Goal: Communication & Community: Share content

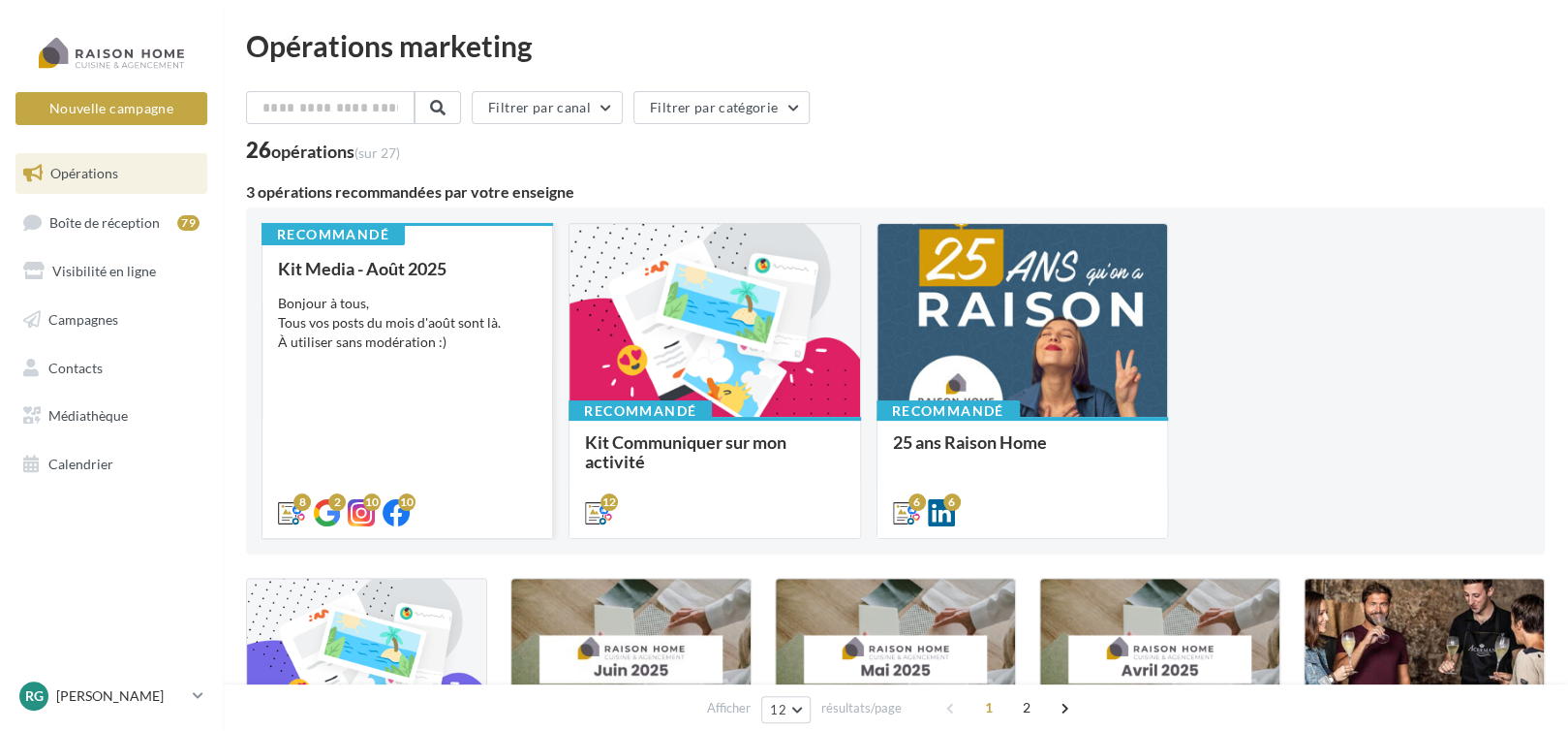
click at [483, 372] on div "Kit Media - Août 2025 Bonjour à tous, Tous vos posts du mois d'août sont là. À …" at bounding box center [407, 389] width 258 height 261
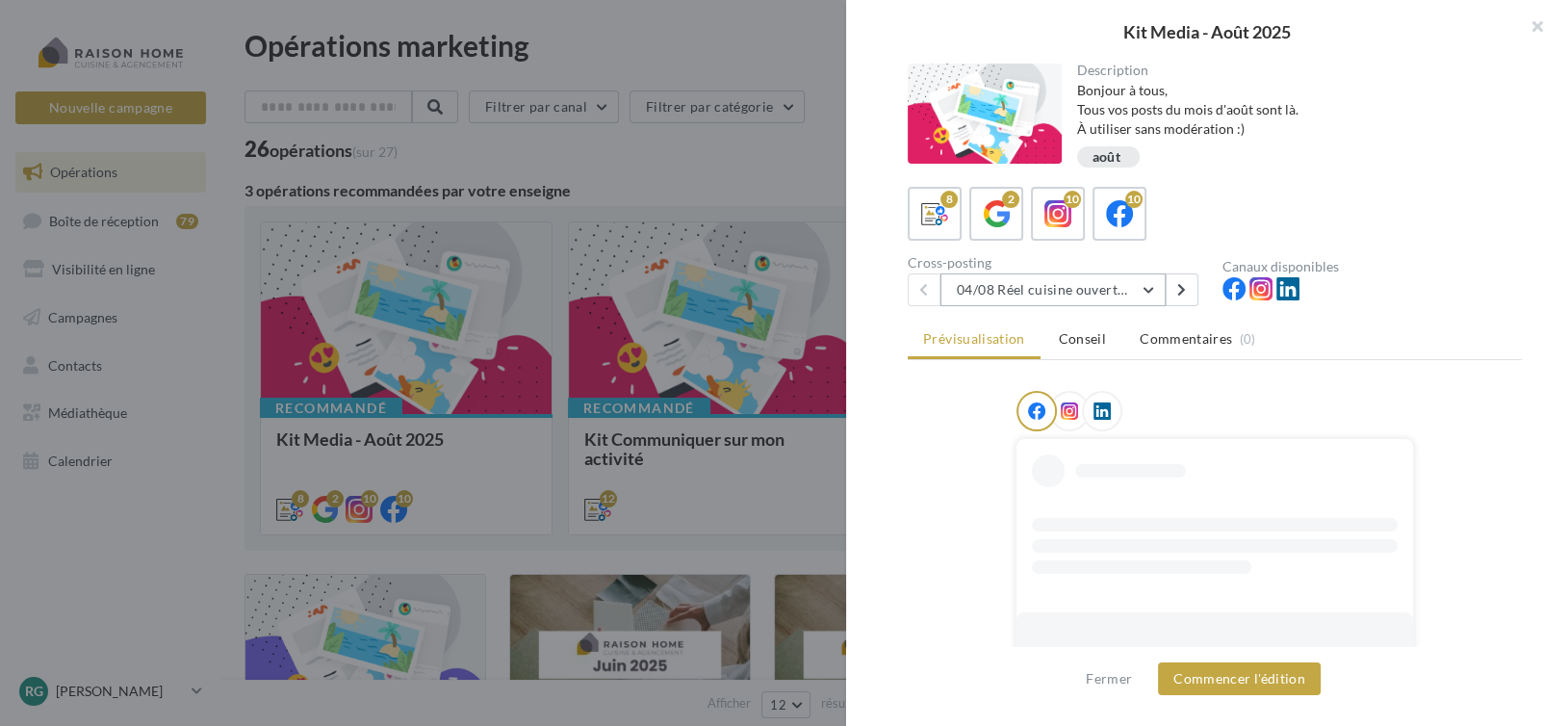
click at [995, 298] on button "04/08 Réel cuisine ouverte ou fermée" at bounding box center [1053, 289] width 225 height 32
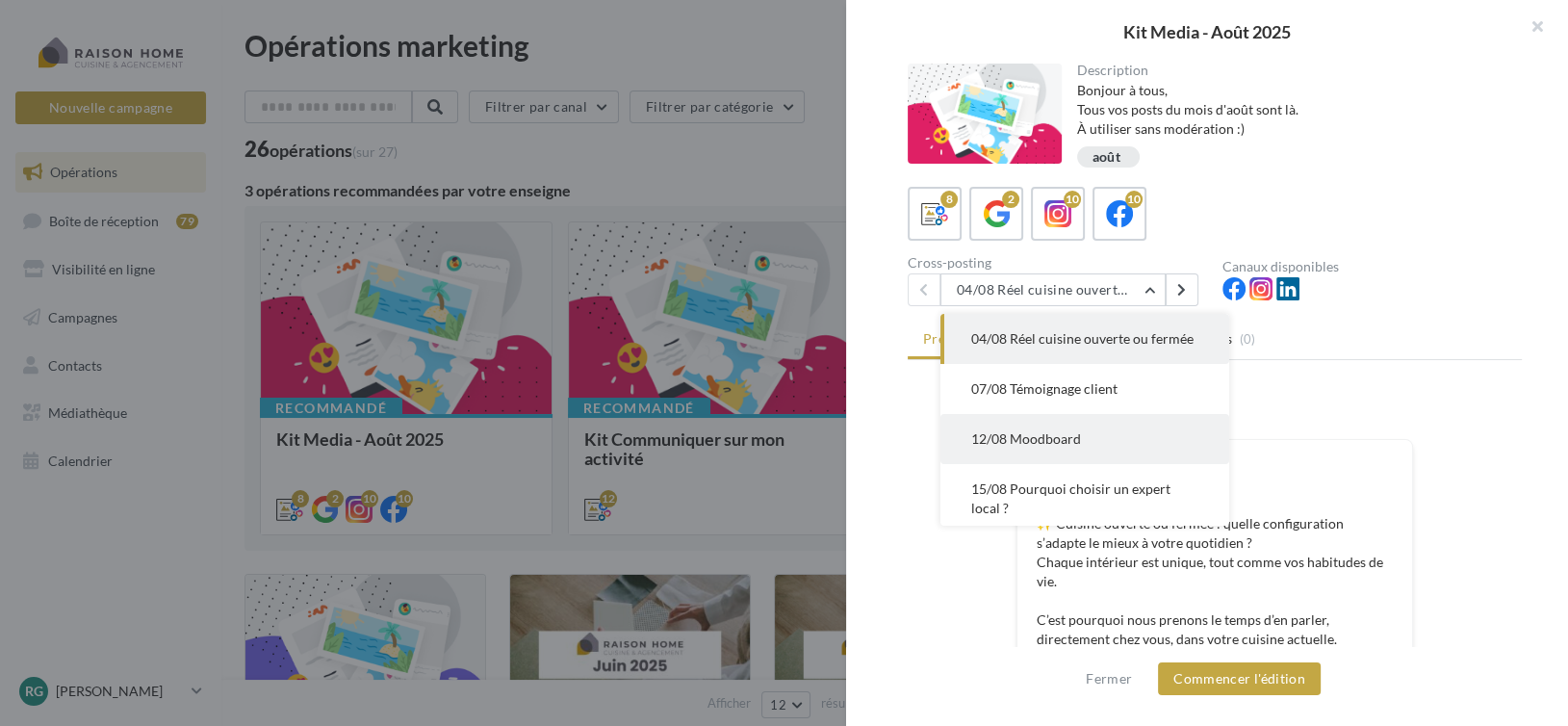
click at [1023, 447] on span "12/08 Moodboard" at bounding box center [1026, 438] width 110 height 17
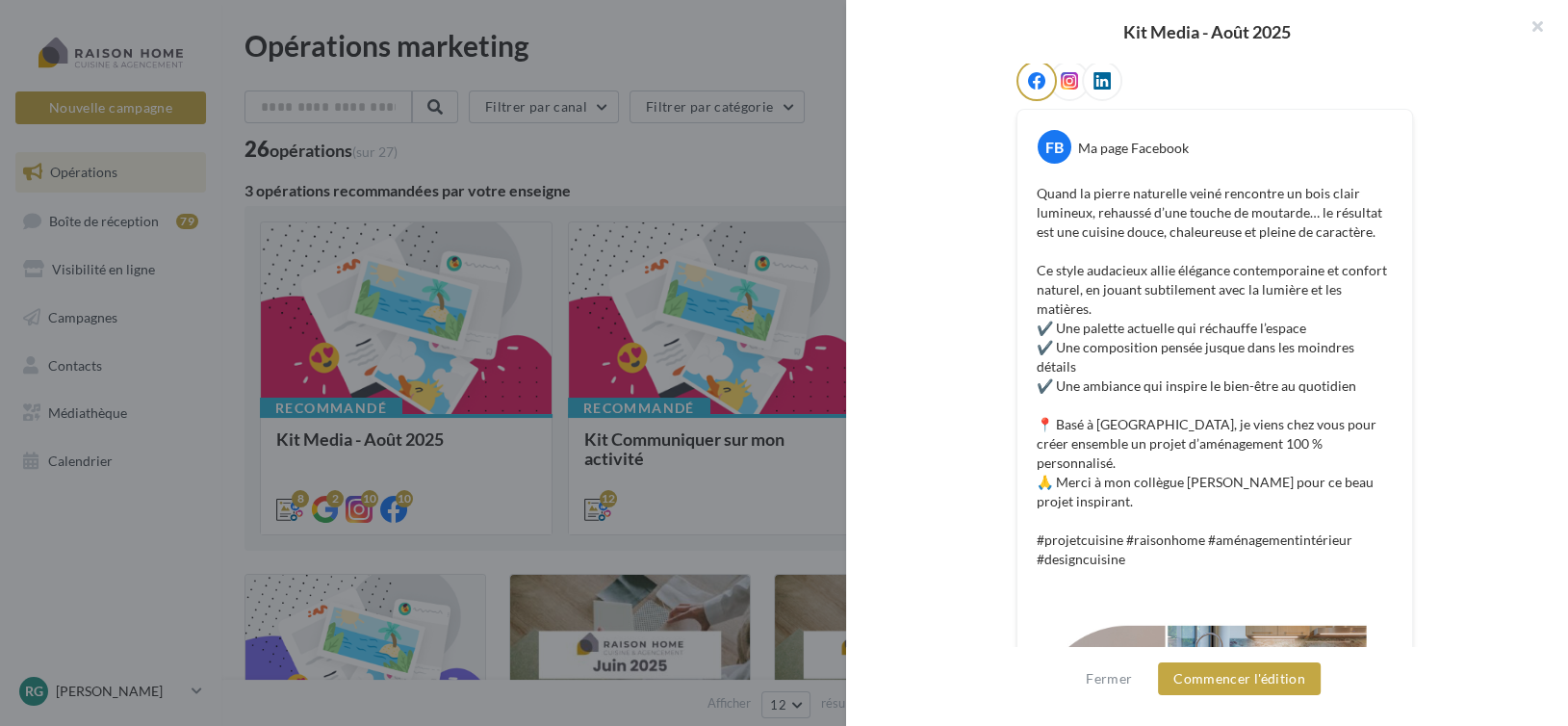
scroll to position [426, 0]
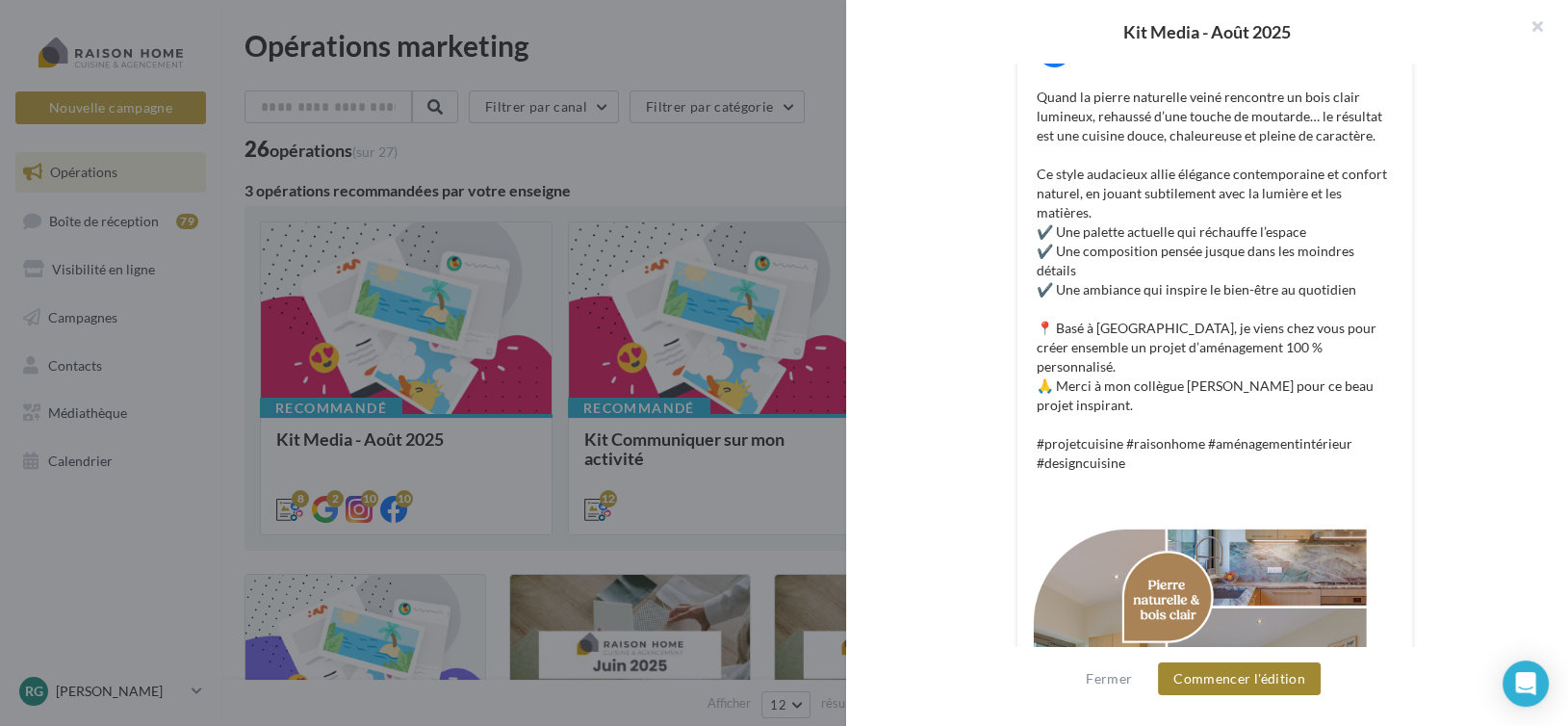
click at [1236, 681] on button "Commencer l'édition" at bounding box center [1238, 678] width 162 height 32
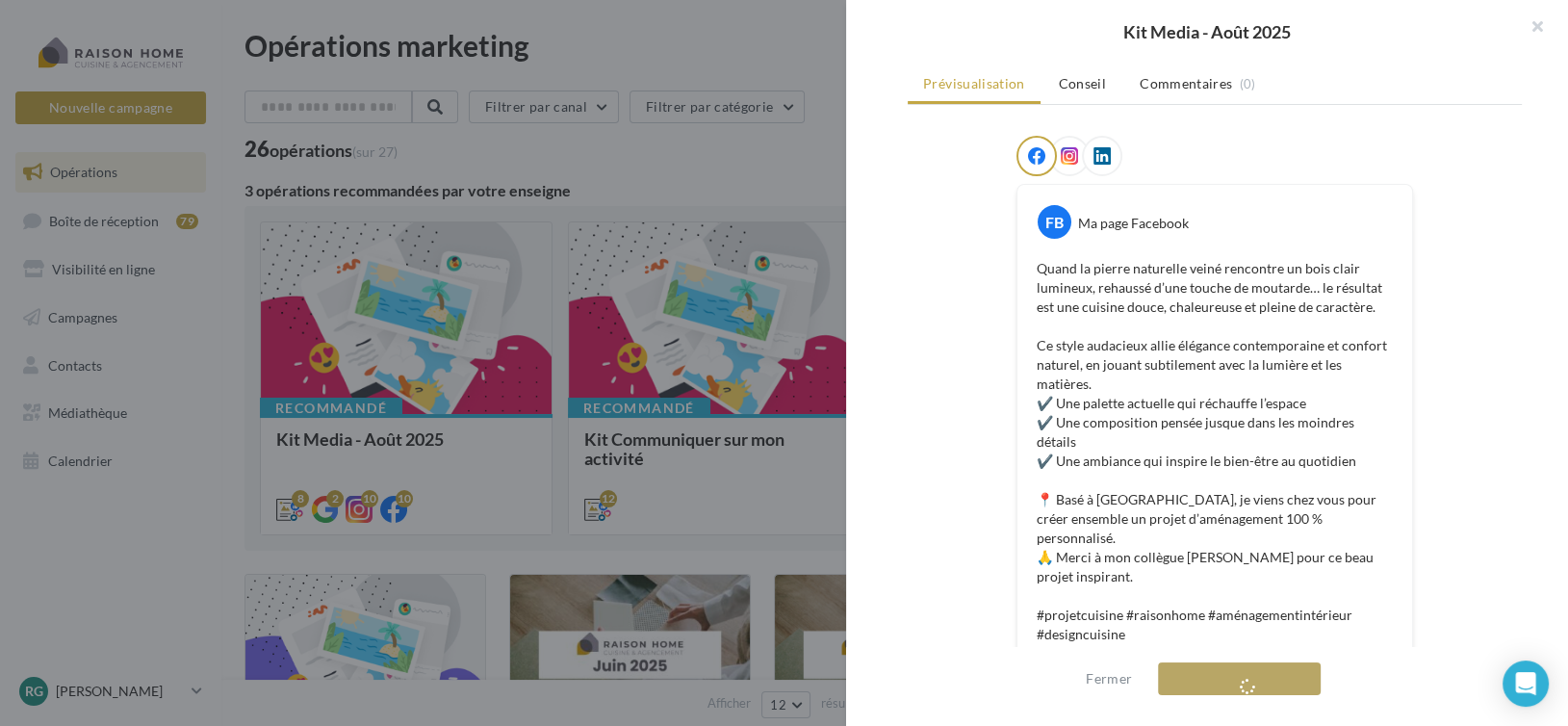
scroll to position [0, 0]
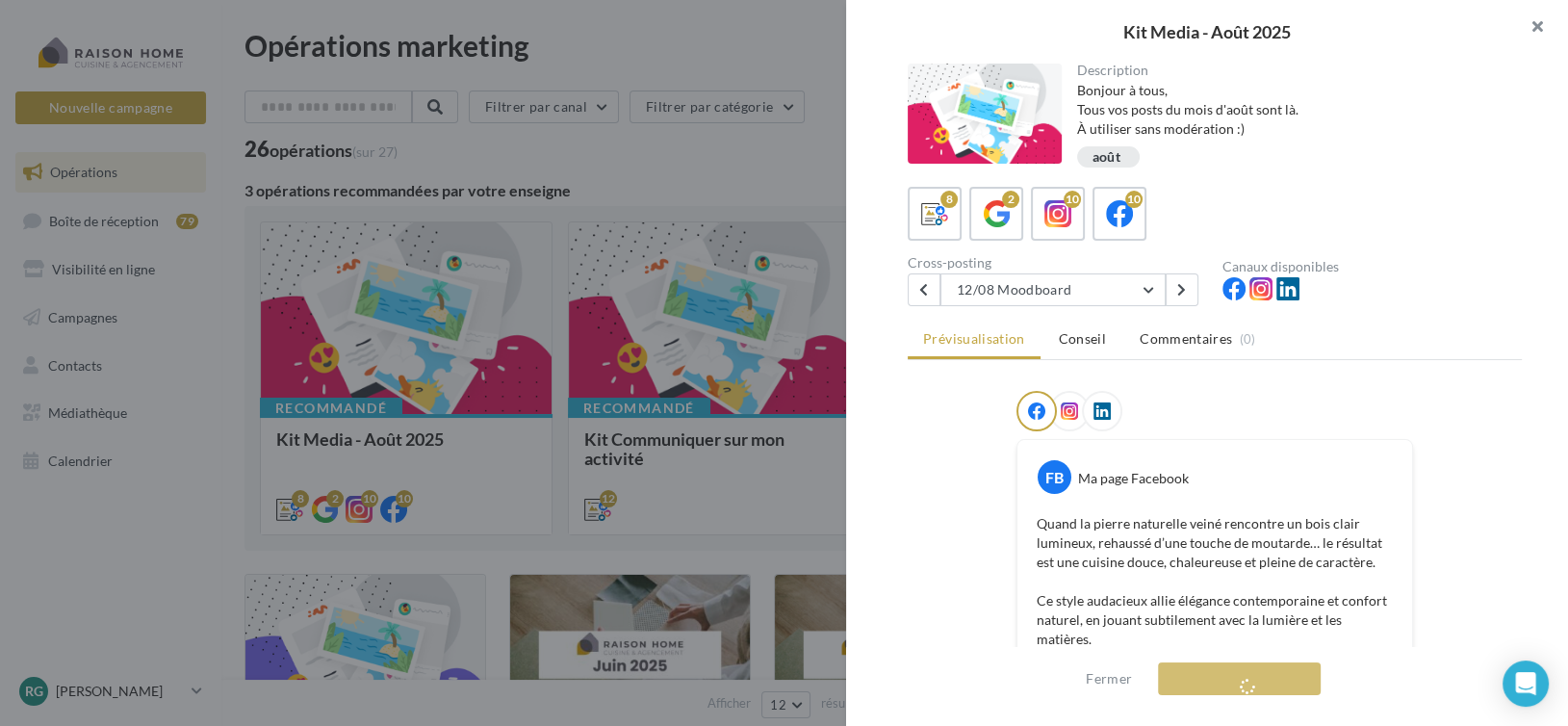
click at [1540, 22] on button "button" at bounding box center [1529, 29] width 77 height 58
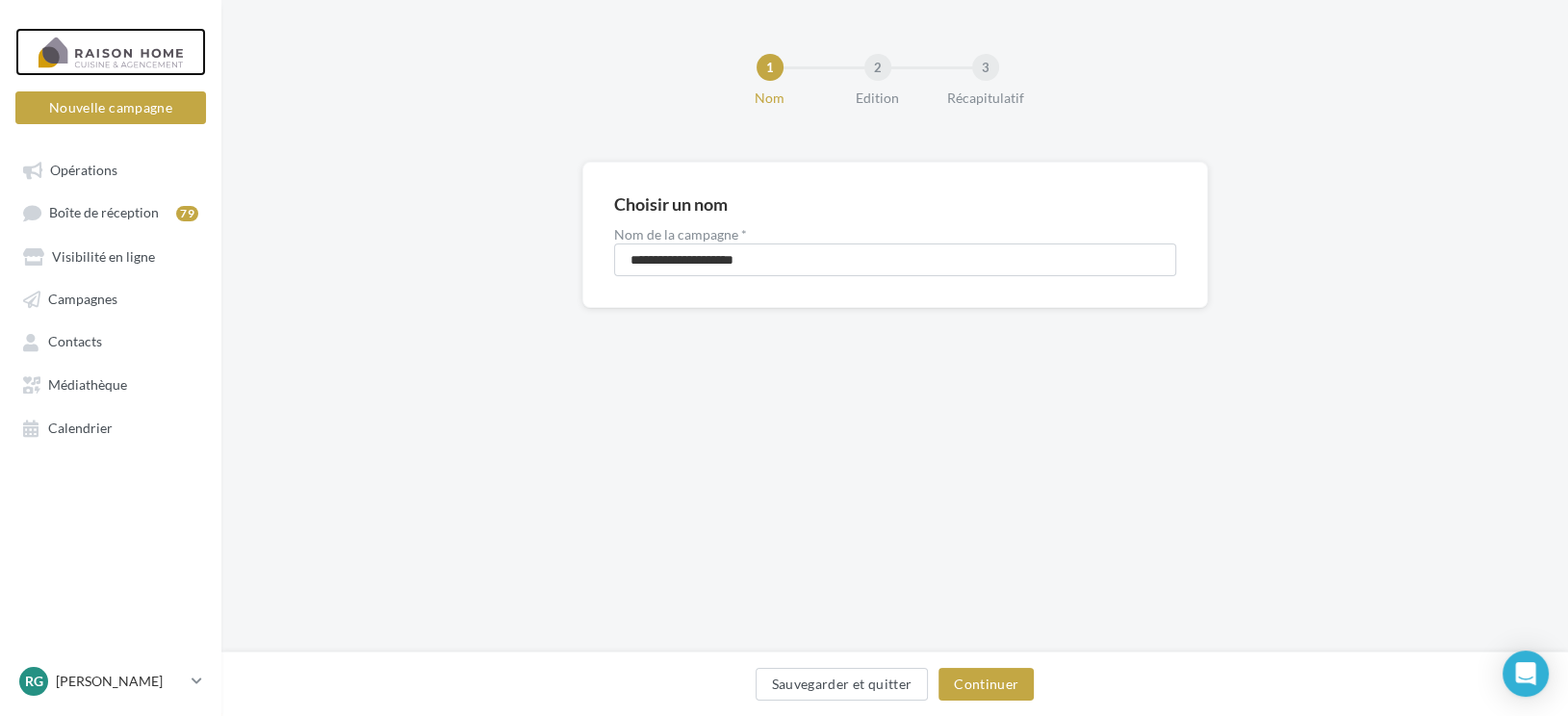
click at [95, 47] on div at bounding box center [110, 51] width 154 height 48
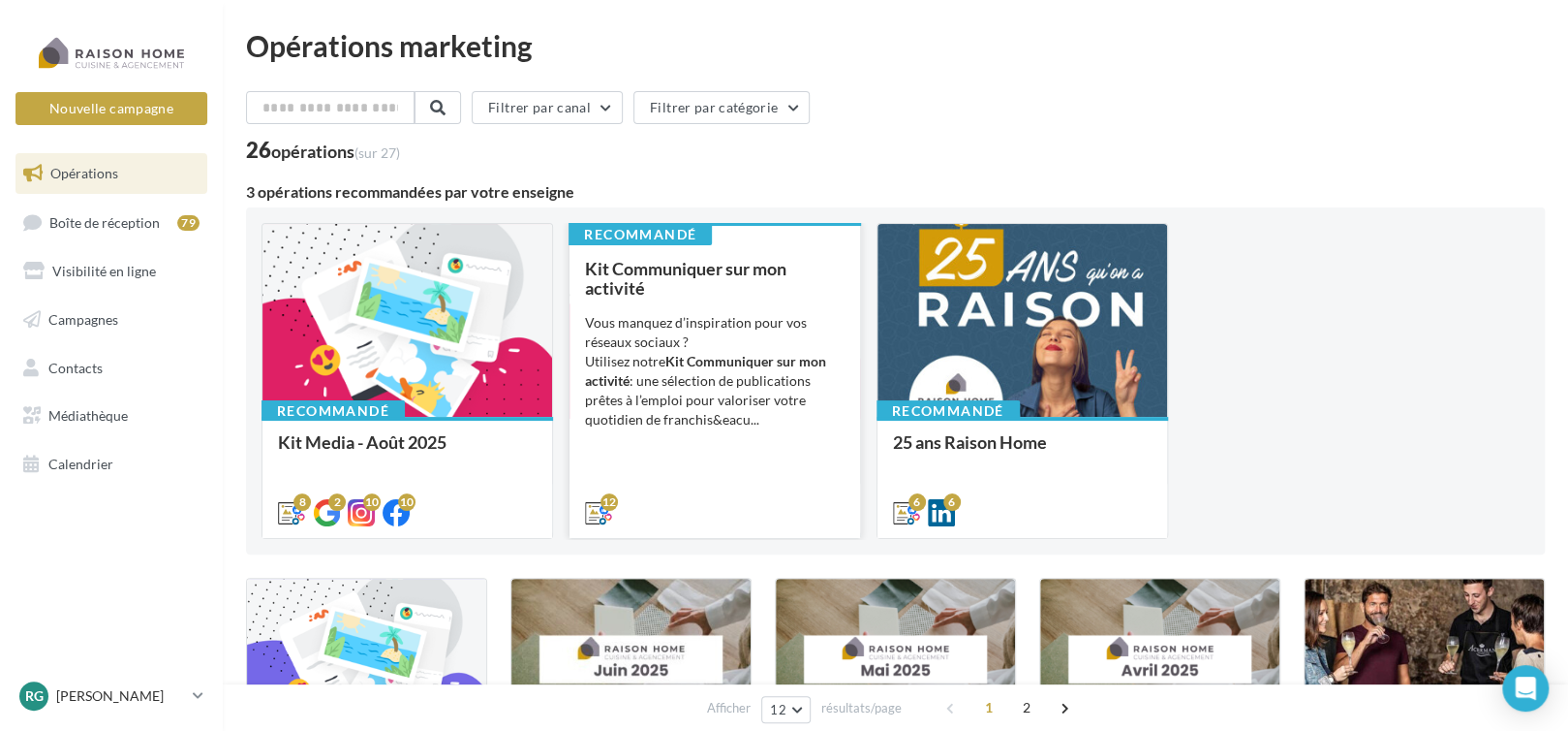
click at [736, 313] on div "Vous manquez d’inspiration pour vos réseaux sociaux ? Utilisez notre Kit Commun…" at bounding box center [714, 370] width 258 height 116
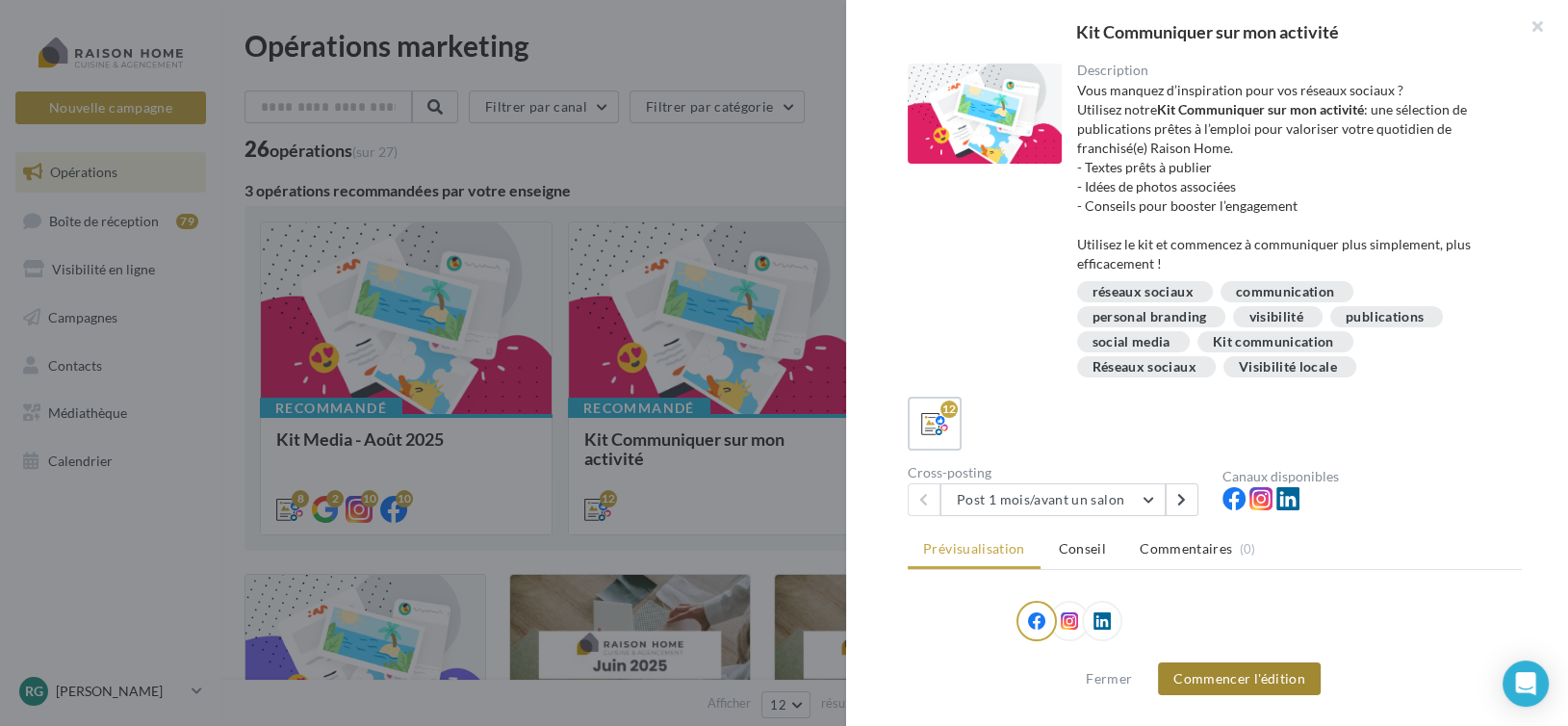
click at [1228, 674] on button "Commencer l'édition" at bounding box center [1238, 678] width 162 height 32
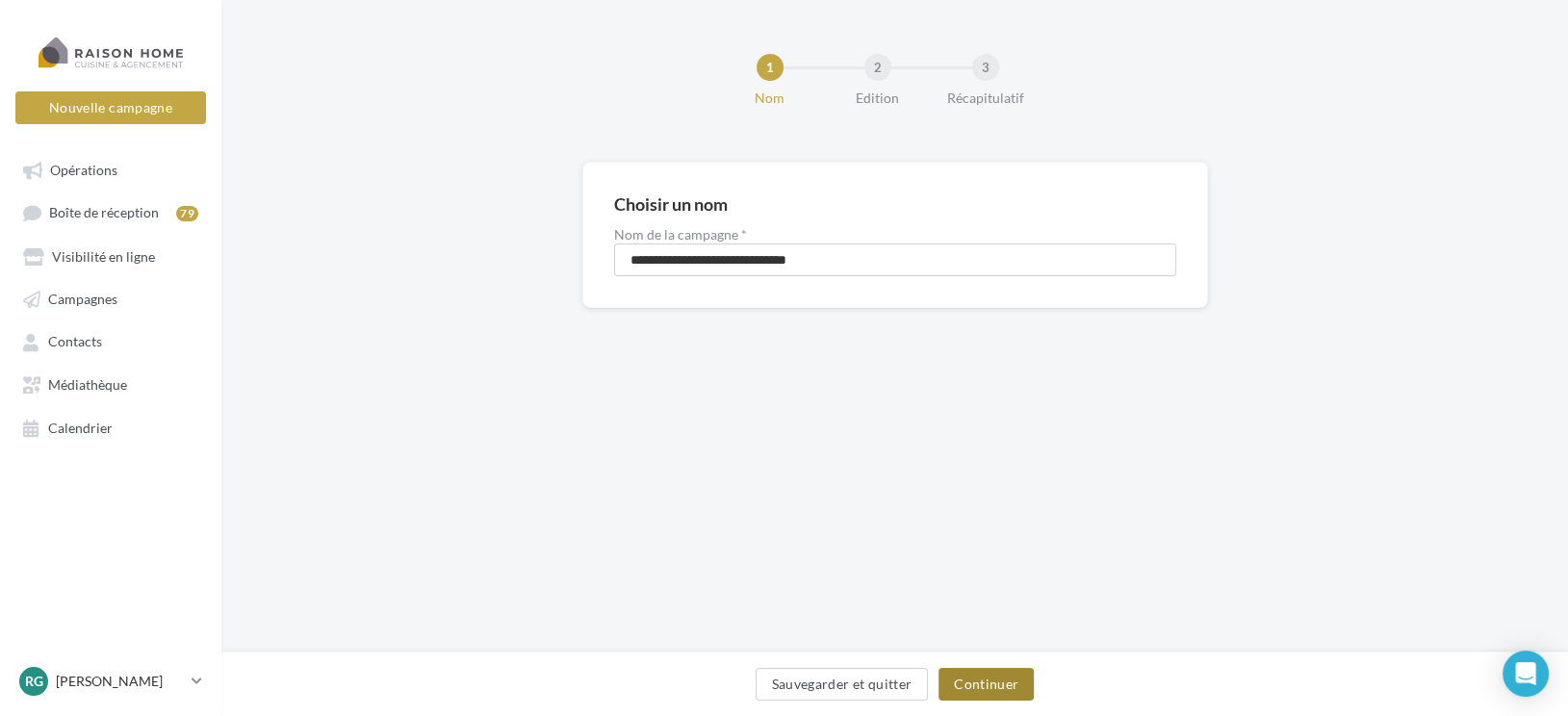
click at [996, 673] on button "Continuer" at bounding box center [986, 684] width 95 height 32
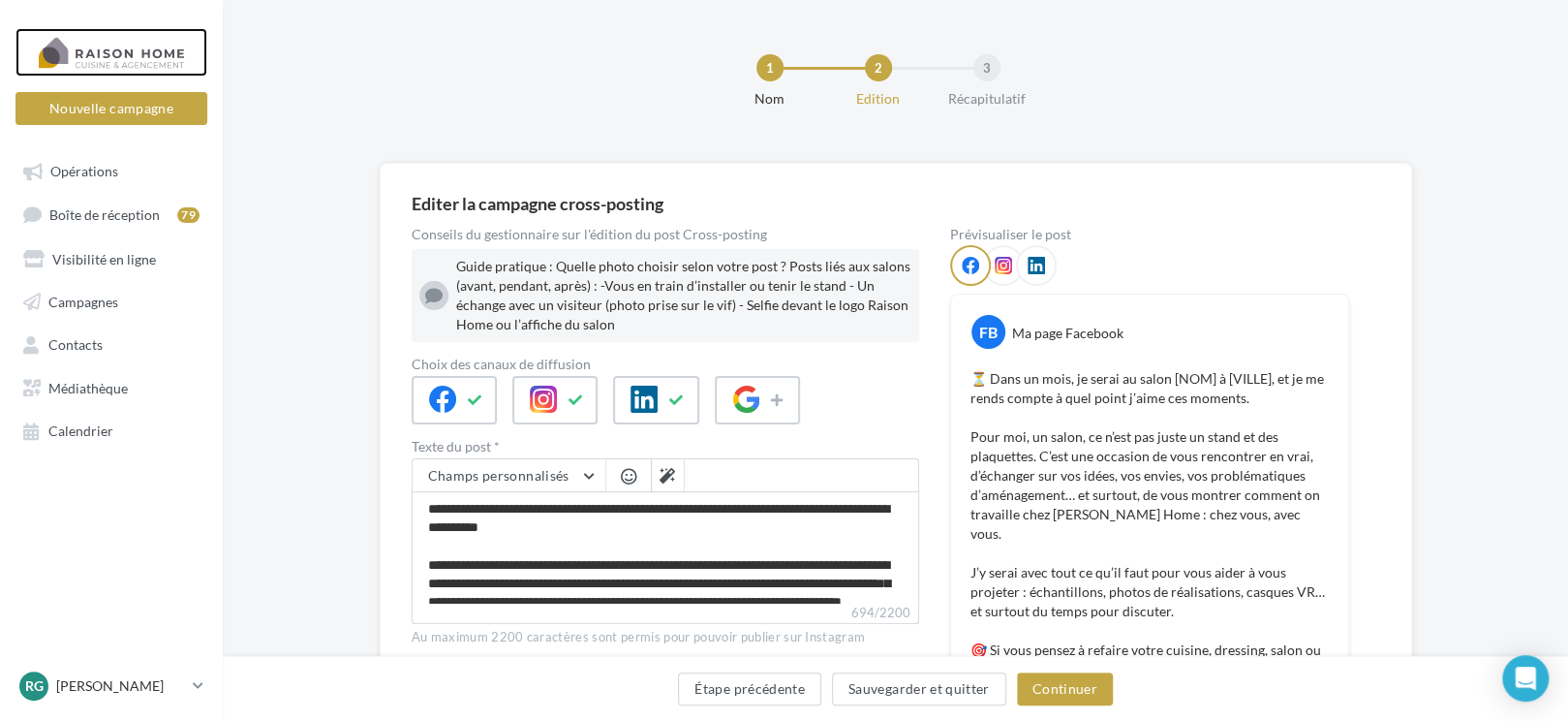
click at [126, 42] on div at bounding box center [111, 52] width 155 height 49
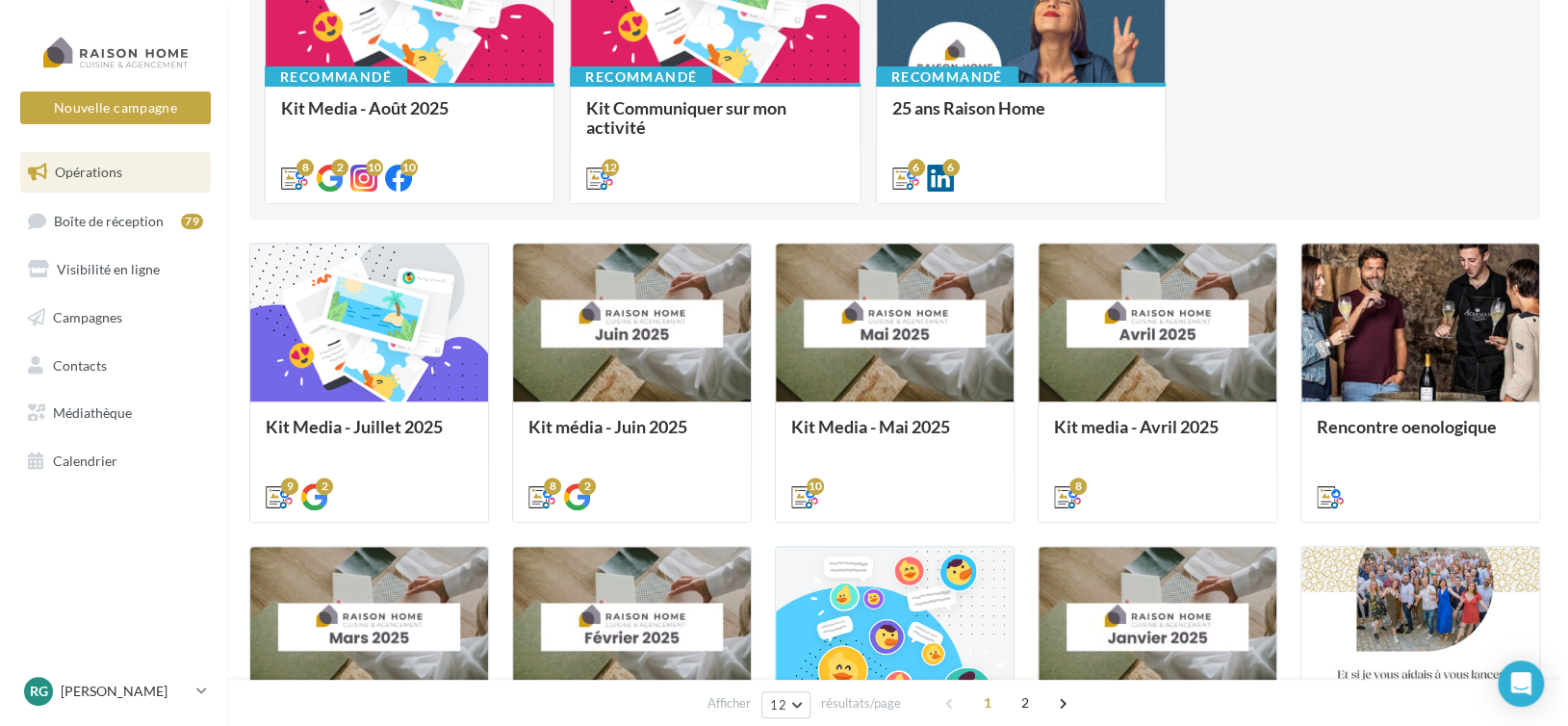
scroll to position [385, 0]
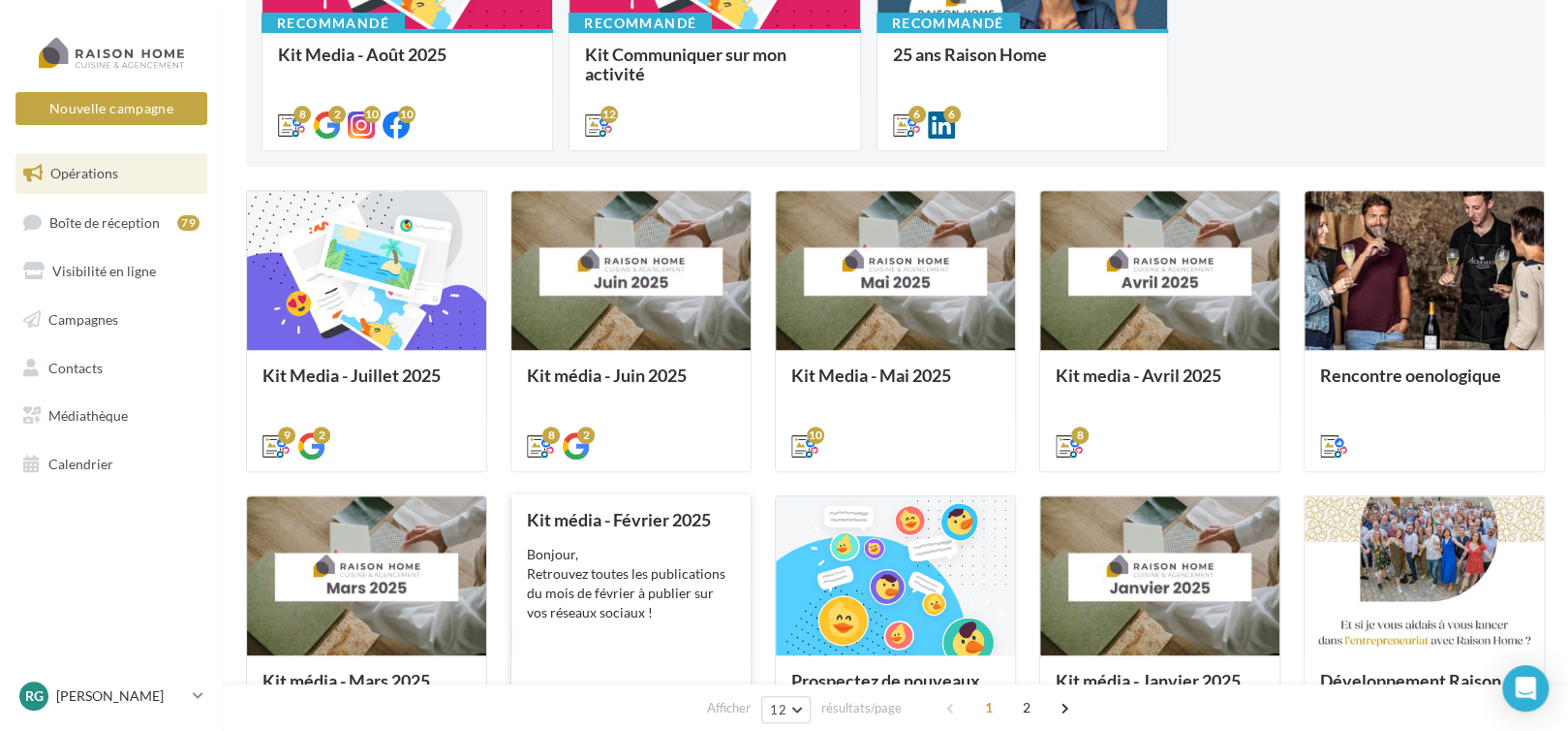
click at [618, 550] on div "Bonjour, Retrouvez toutes les publications du mois de février à publier sur vos…" at bounding box center [631, 593] width 208 height 97
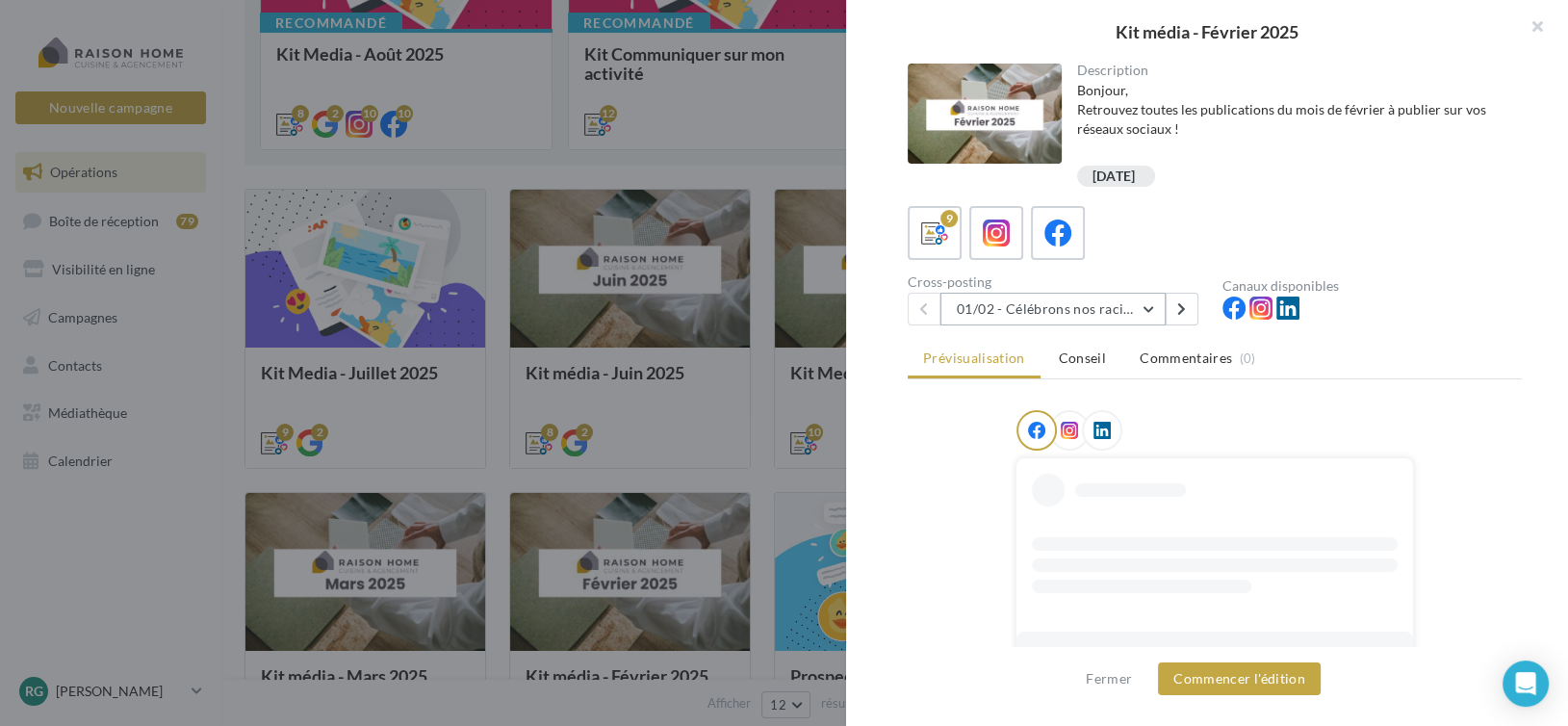
click at [1030, 312] on button "01/02 - Célébrons nos racines bretonnes" at bounding box center [1053, 308] width 225 height 32
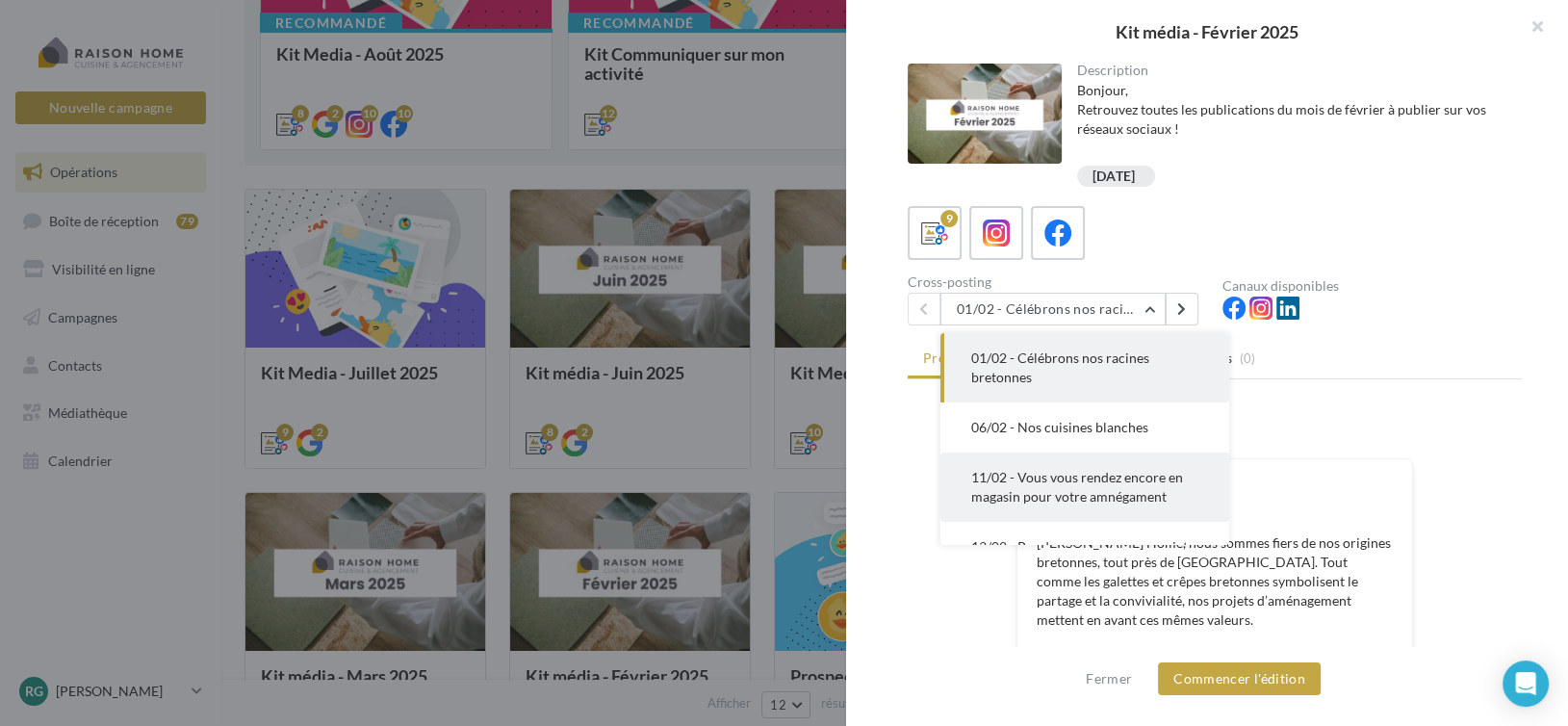
click at [1051, 471] on span "11/02 - Vous vous rendez encore en magasin pour votre amnégament" at bounding box center [1076, 486] width 211 height 35
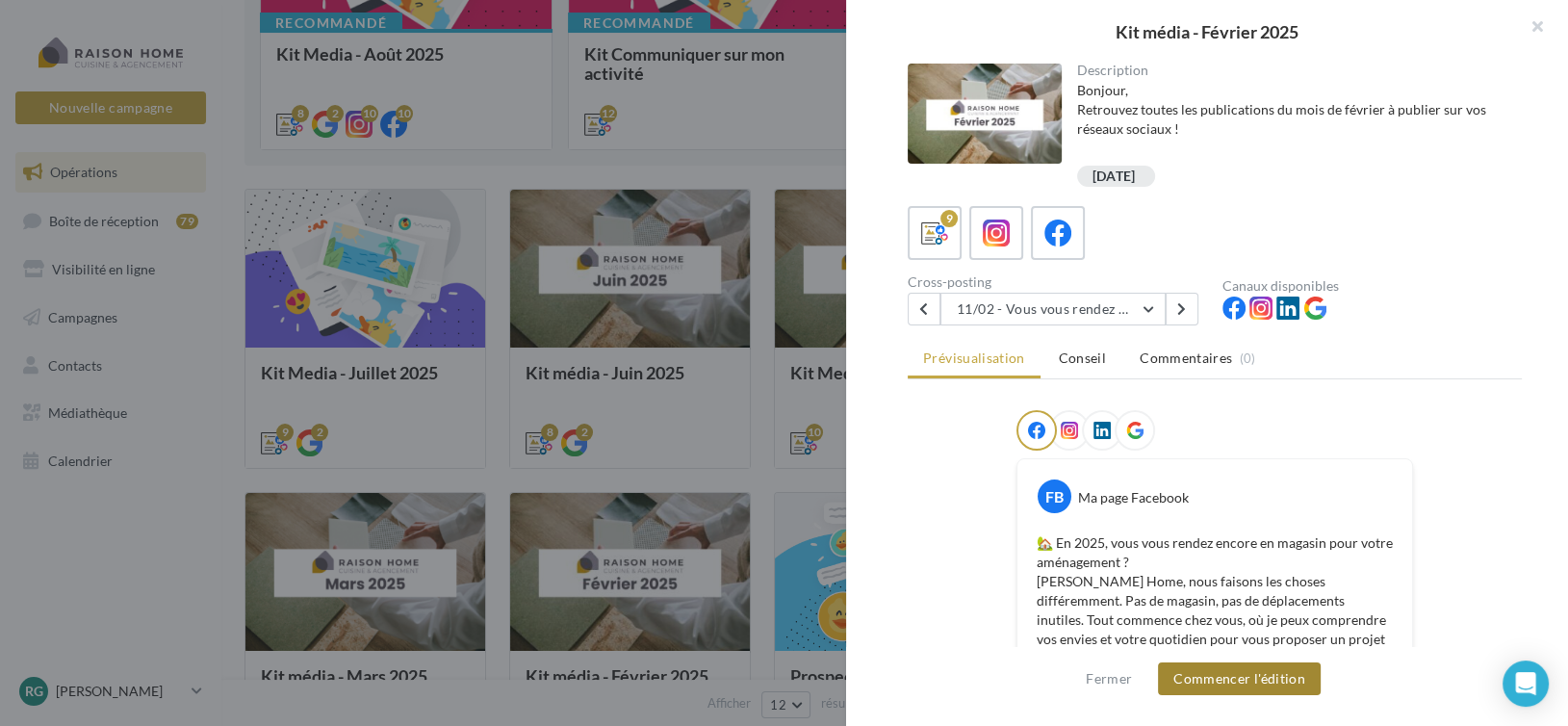
click at [1248, 669] on button "Commencer l'édition" at bounding box center [1238, 678] width 162 height 32
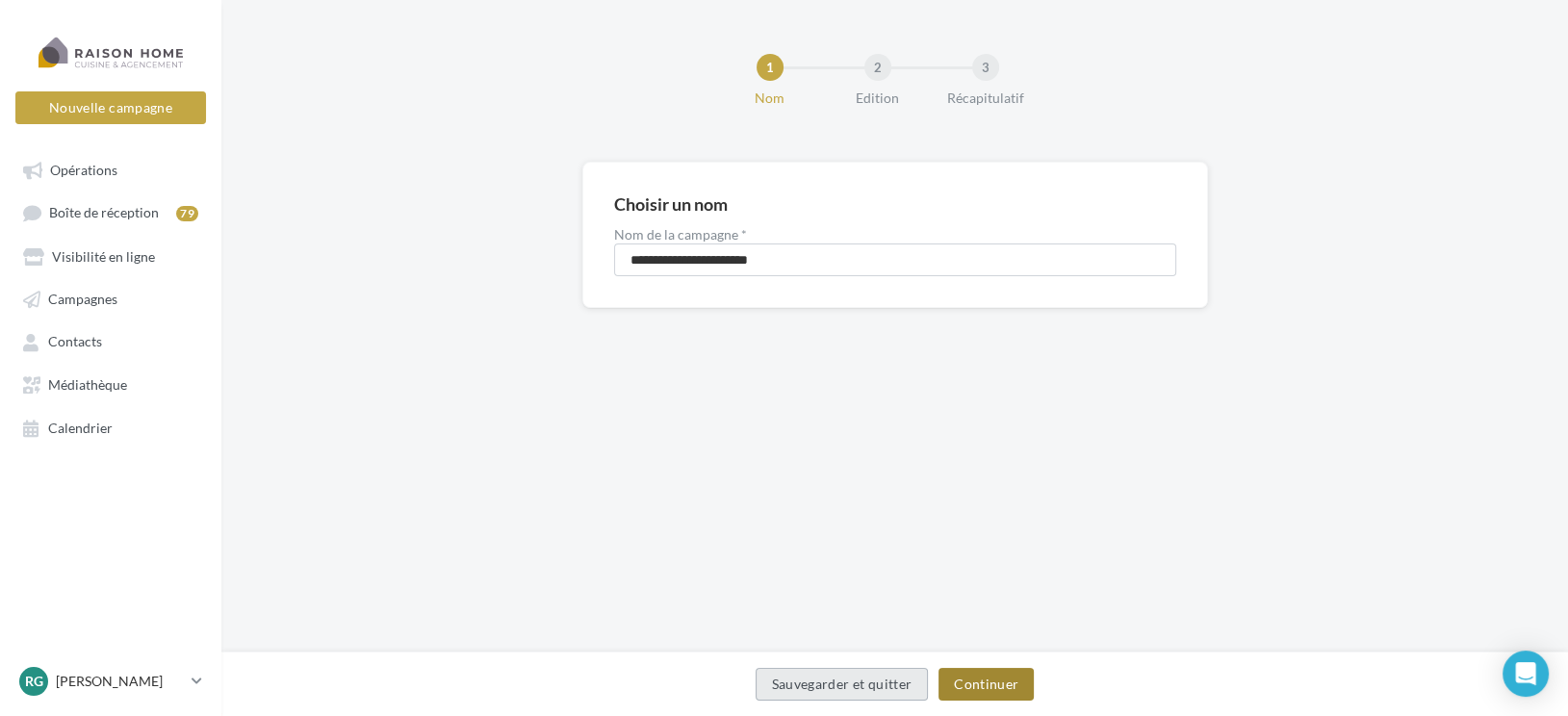
click at [988, 686] on button "Continuer" at bounding box center [986, 684] width 95 height 32
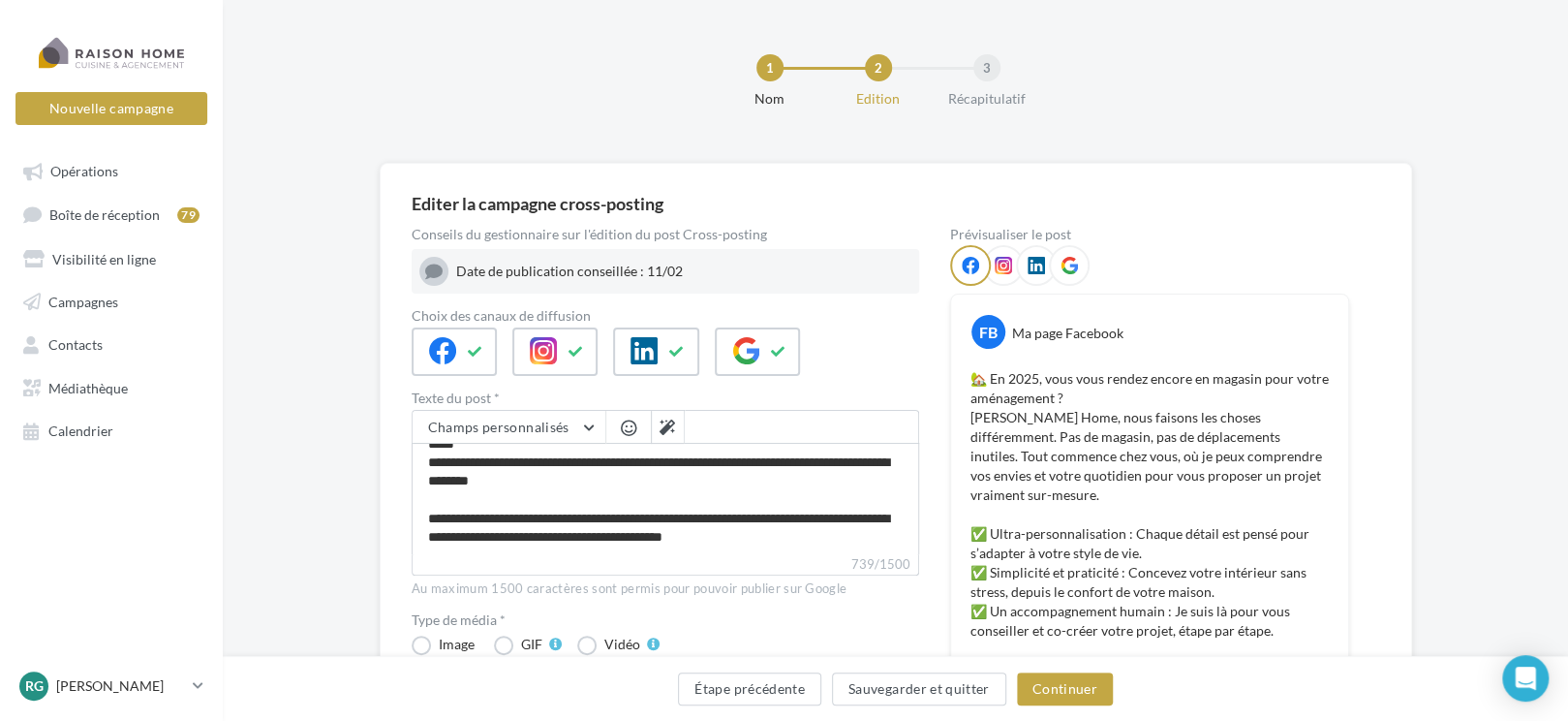
scroll to position [97, 0]
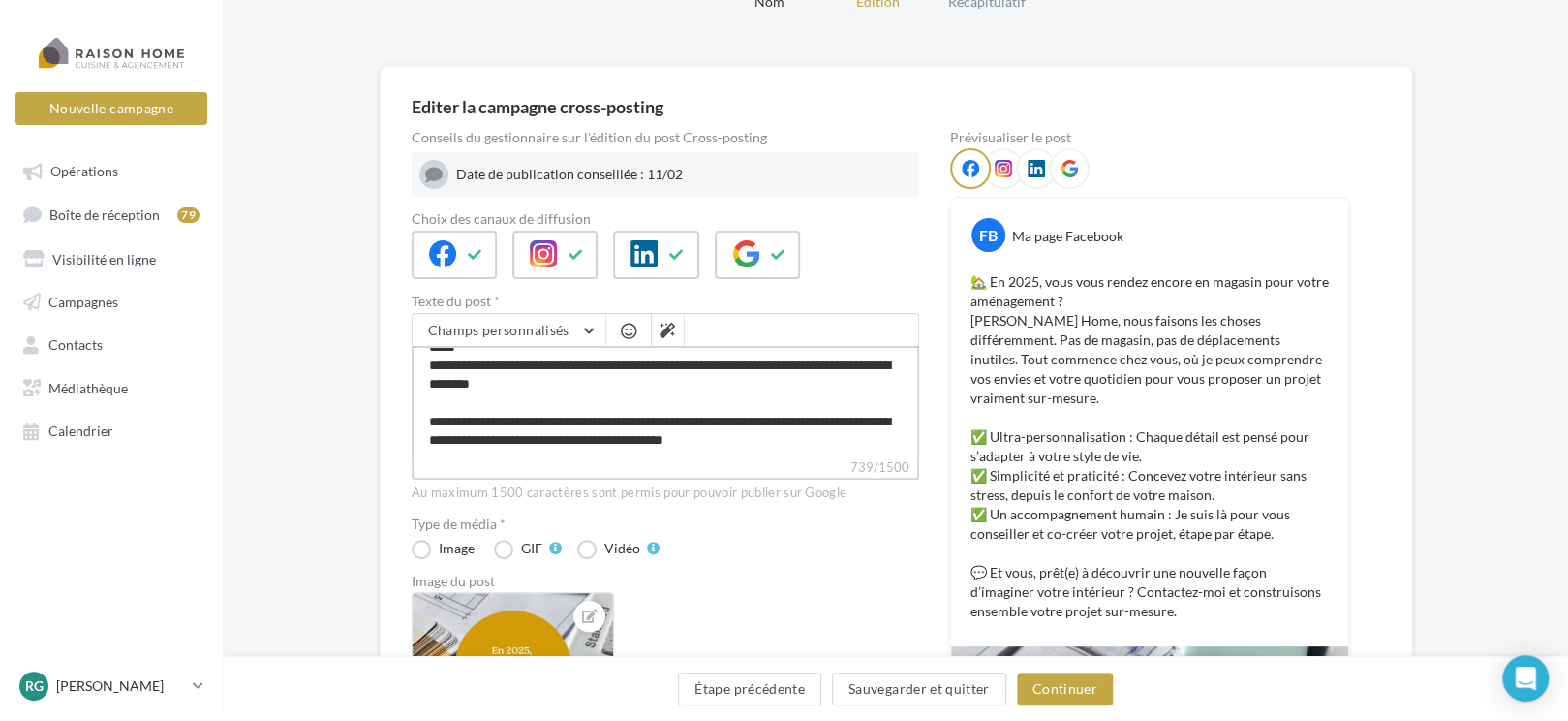
click at [838, 436] on textarea "**********" at bounding box center [665, 401] width 508 height 111
type textarea "**********"
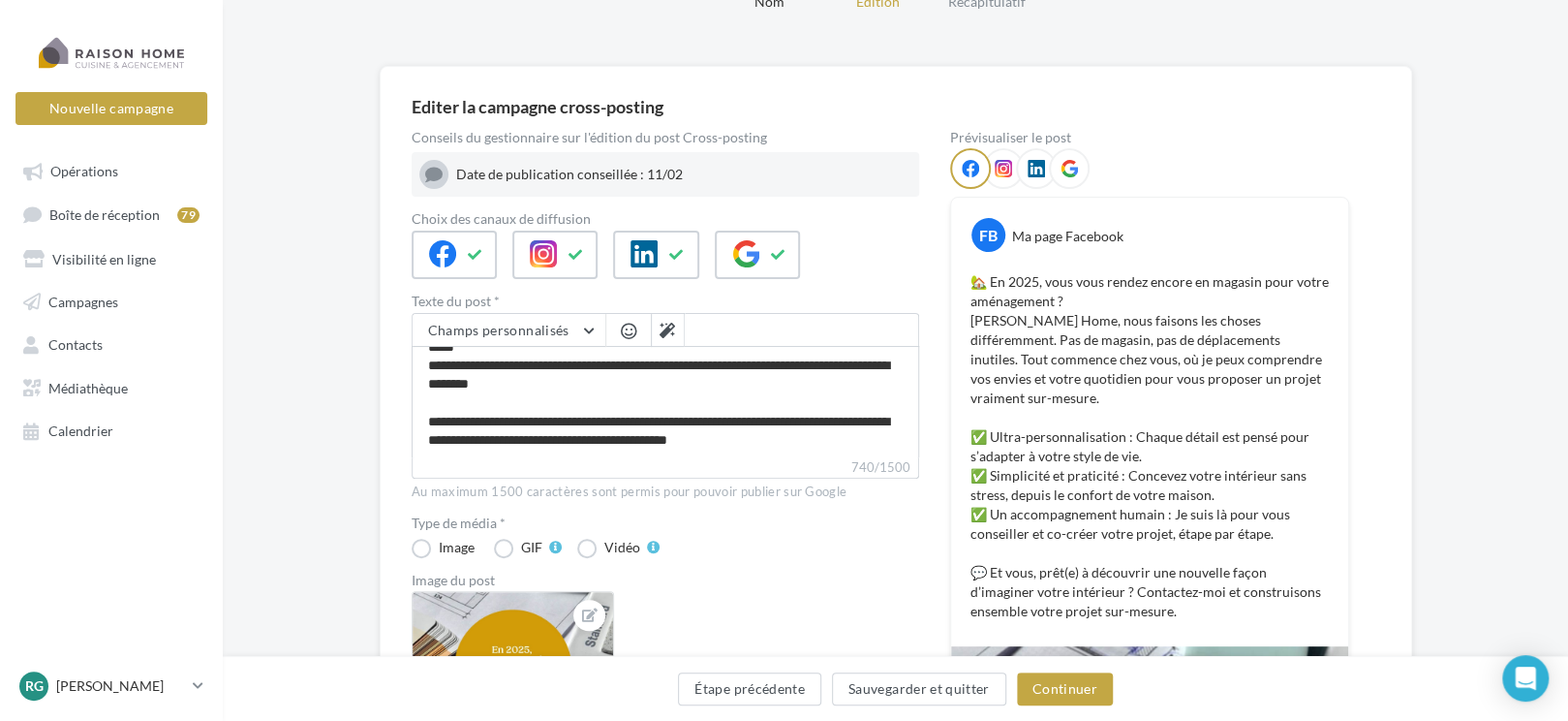
click at [621, 329] on span "button" at bounding box center [629, 331] width 16 height 17
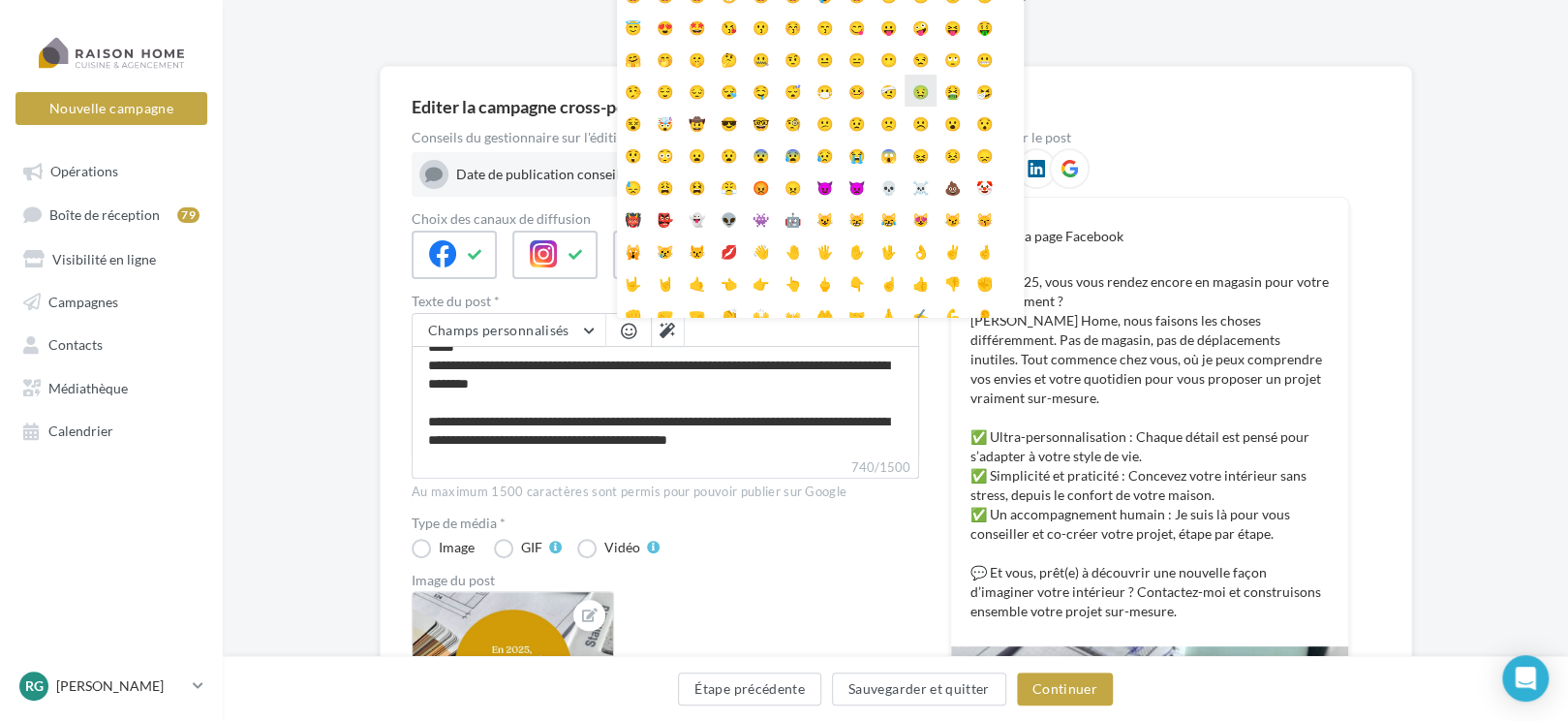
scroll to position [0, 0]
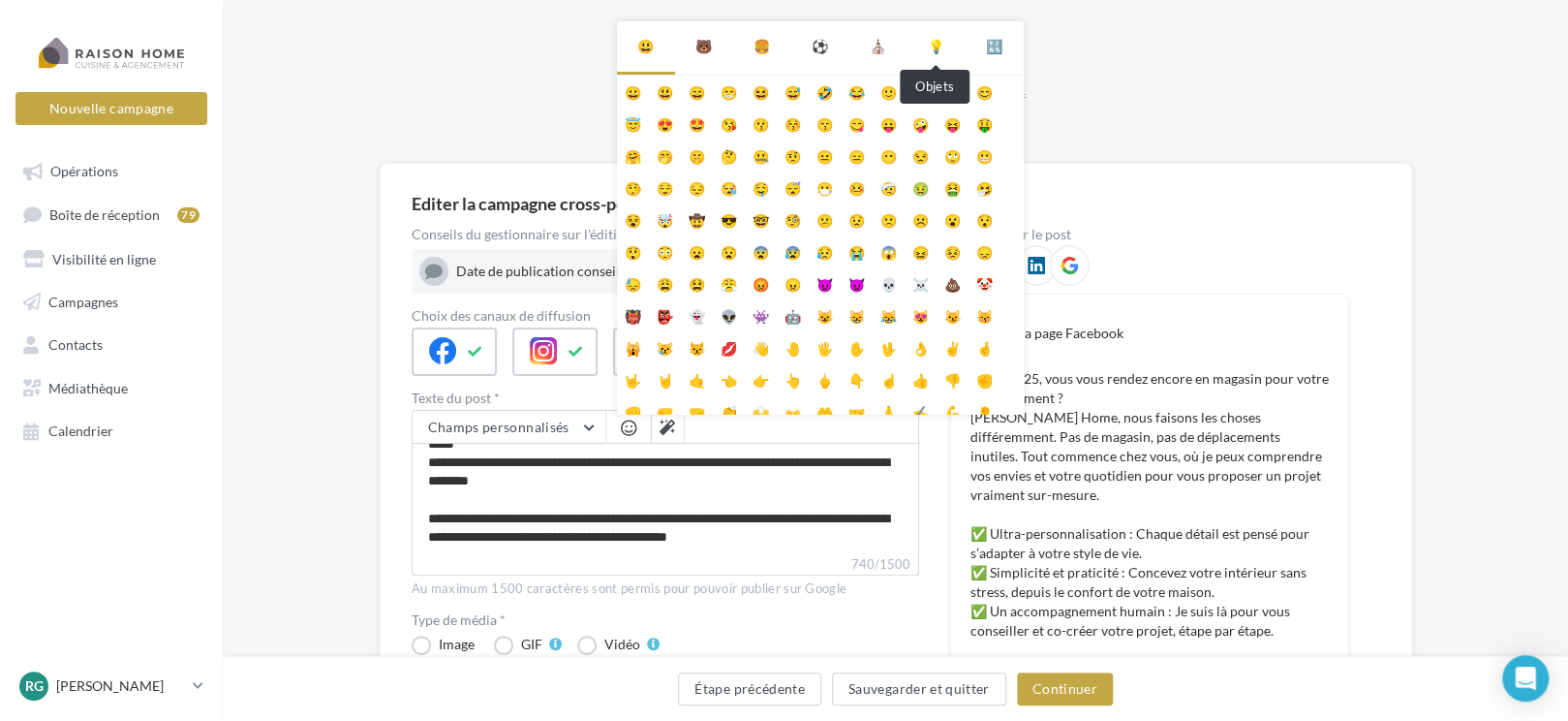
click at [940, 45] on div "💡" at bounding box center [935, 47] width 17 height 20
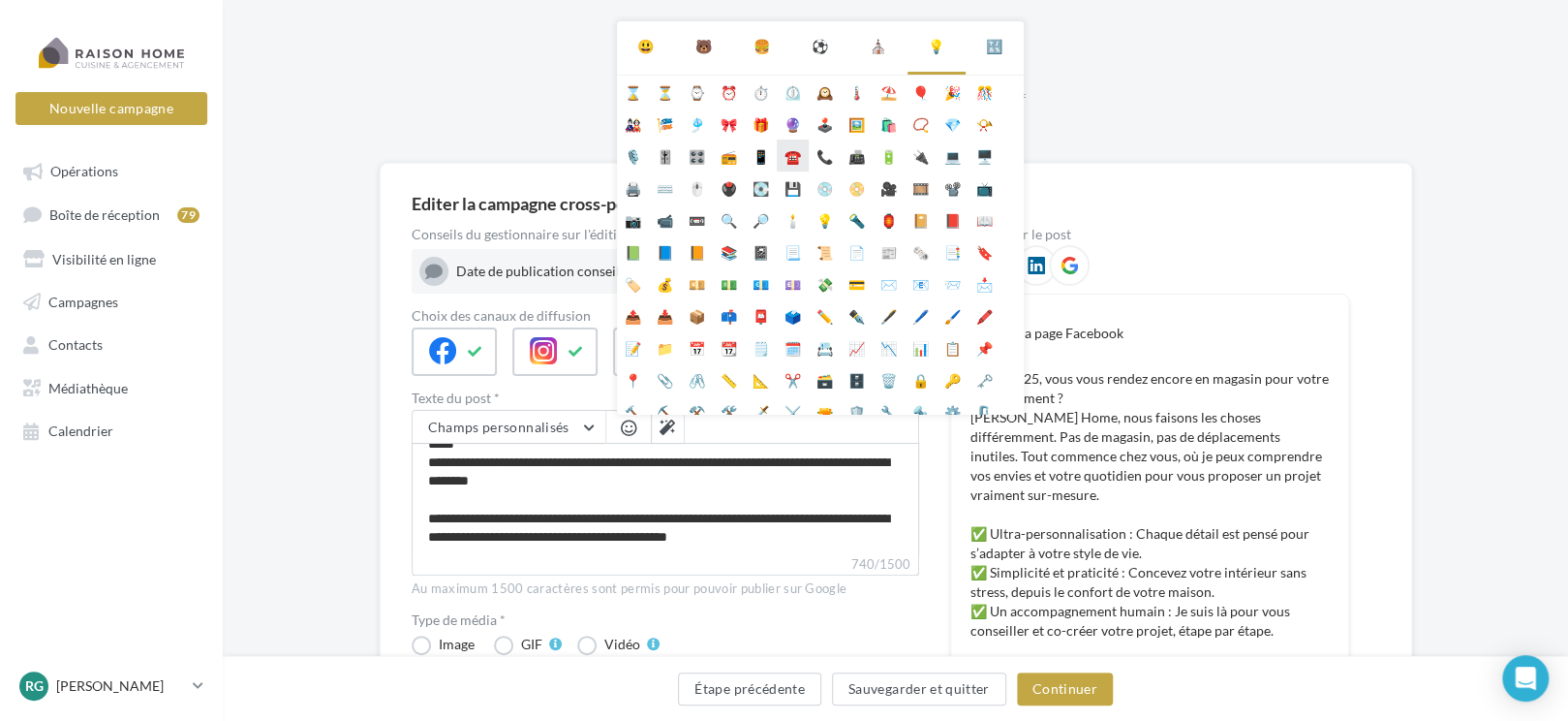
click at [785, 154] on li "☎️" at bounding box center [793, 155] width 32 height 32
type textarea "**********"
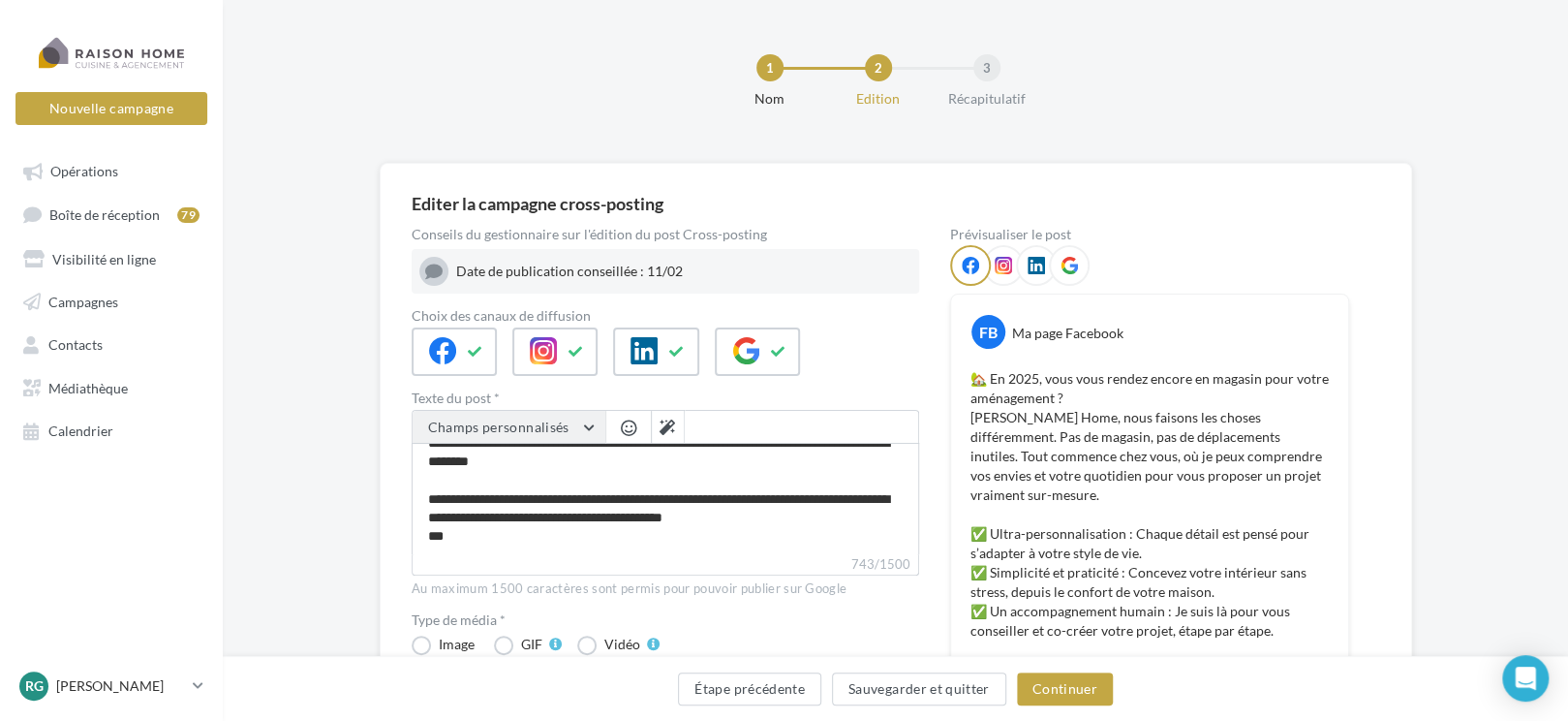
scroll to position [194, 0]
click at [564, 416] on button "Champs personnalisés" at bounding box center [509, 427] width 193 height 33
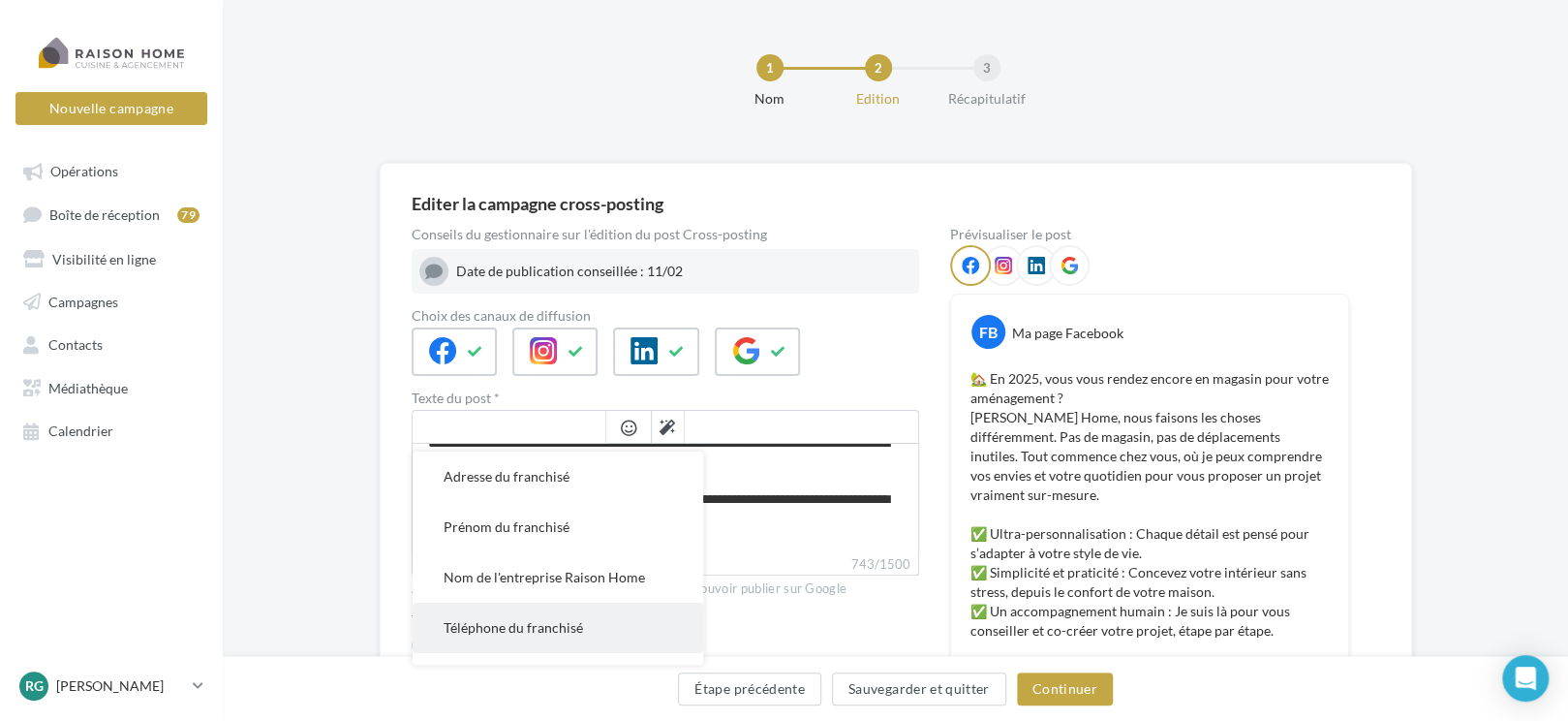
click at [526, 610] on button "Téléphone du franchisé" at bounding box center [557, 627] width 290 height 51
type textarea "**********"
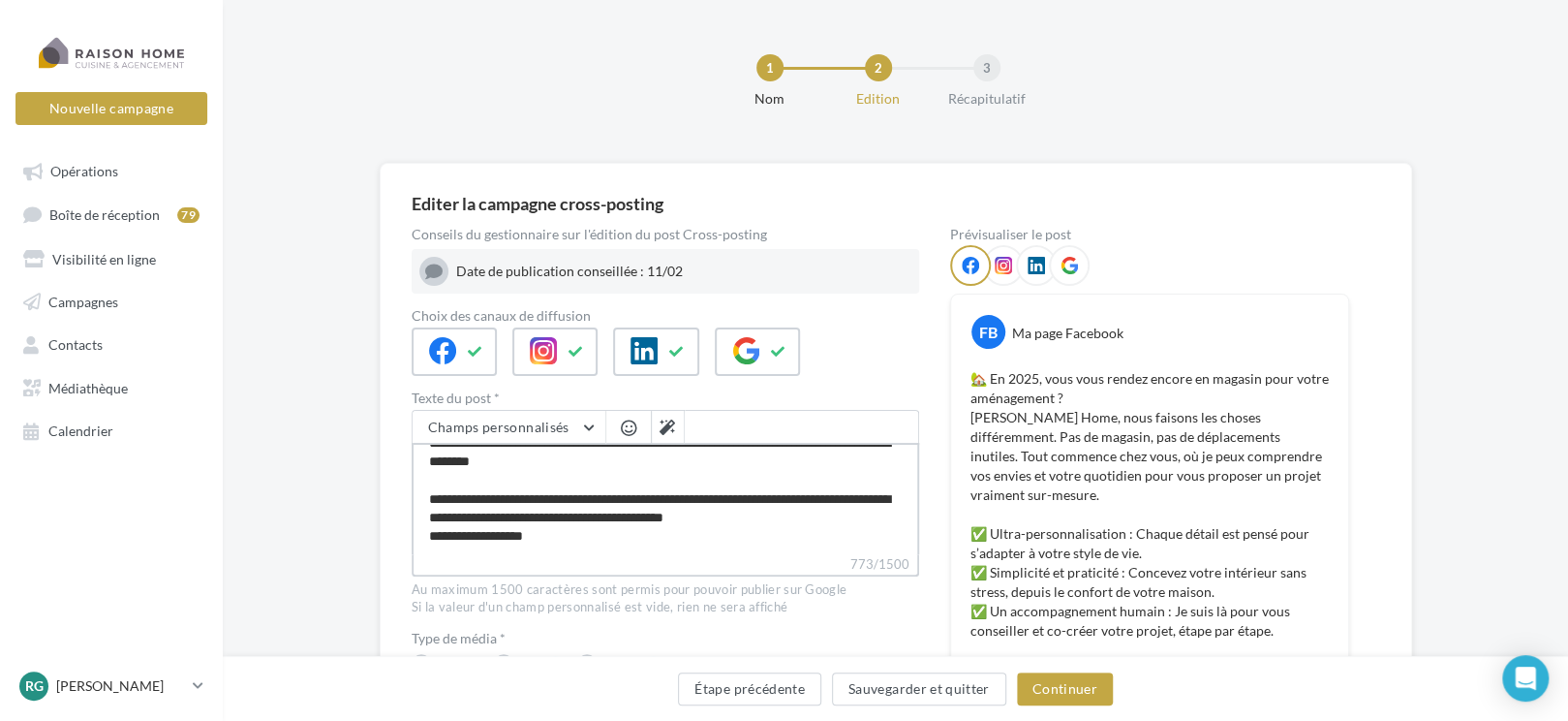
scroll to position [195, 0]
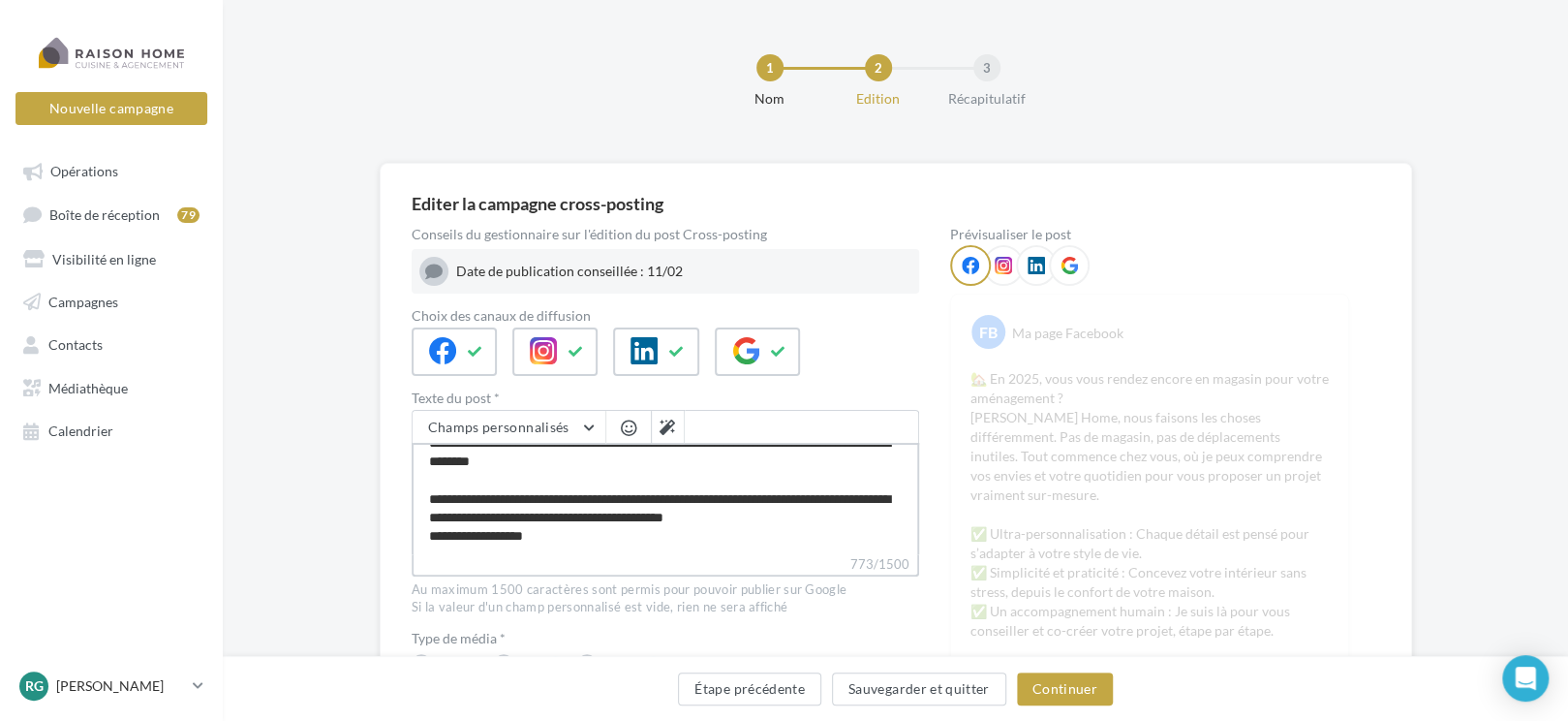
type textarea "**********"
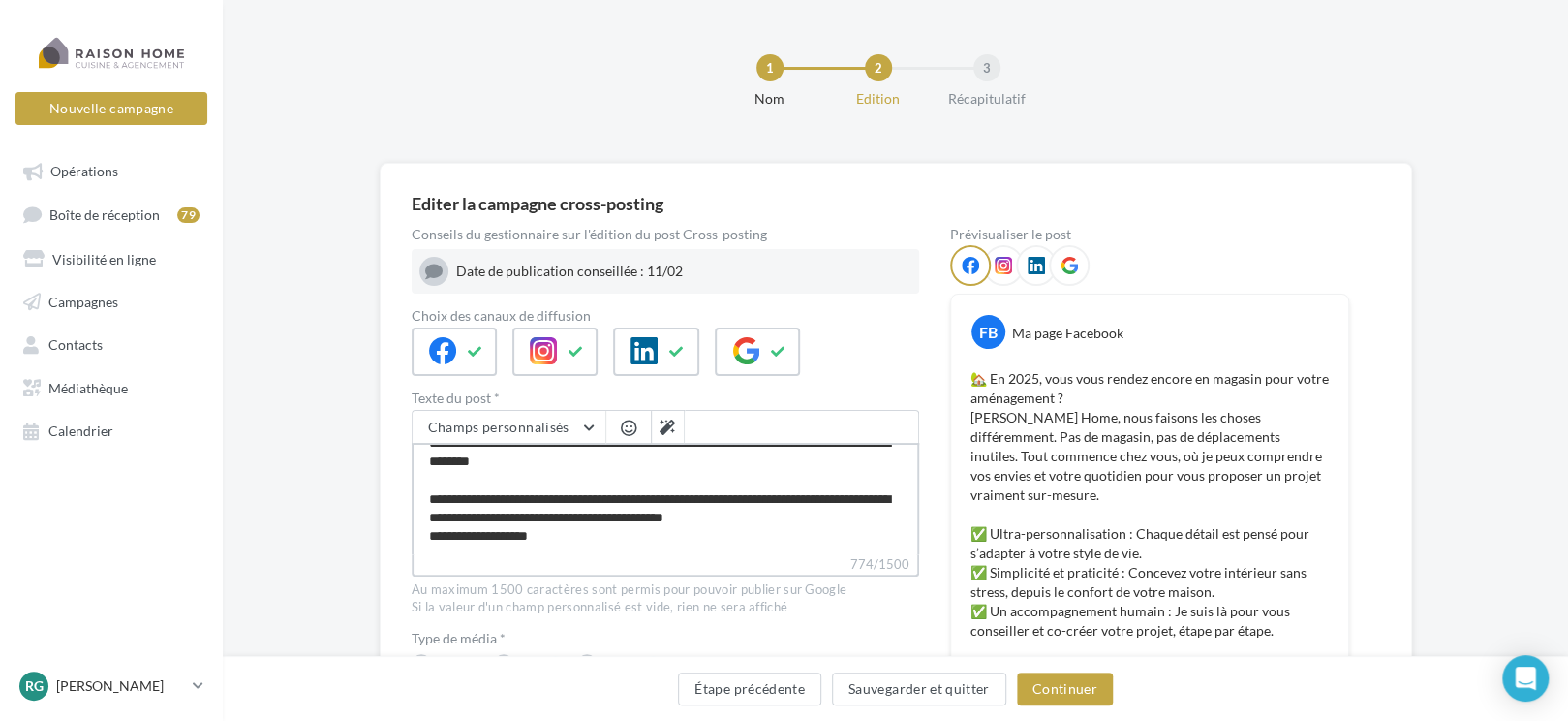
type textarea "**********"
click at [627, 424] on span "button" at bounding box center [629, 428] width 16 height 17
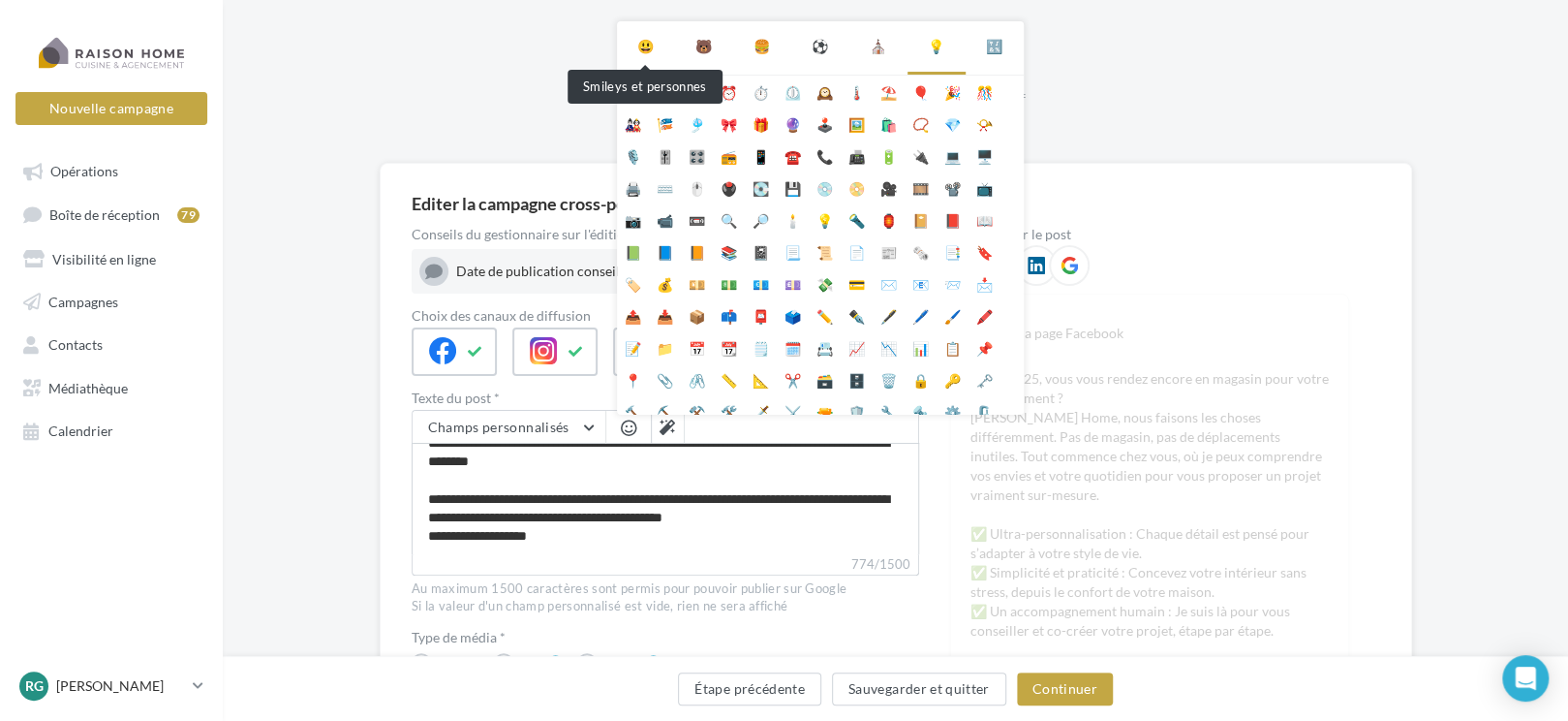
click at [638, 41] on div "😃" at bounding box center [645, 47] width 17 height 20
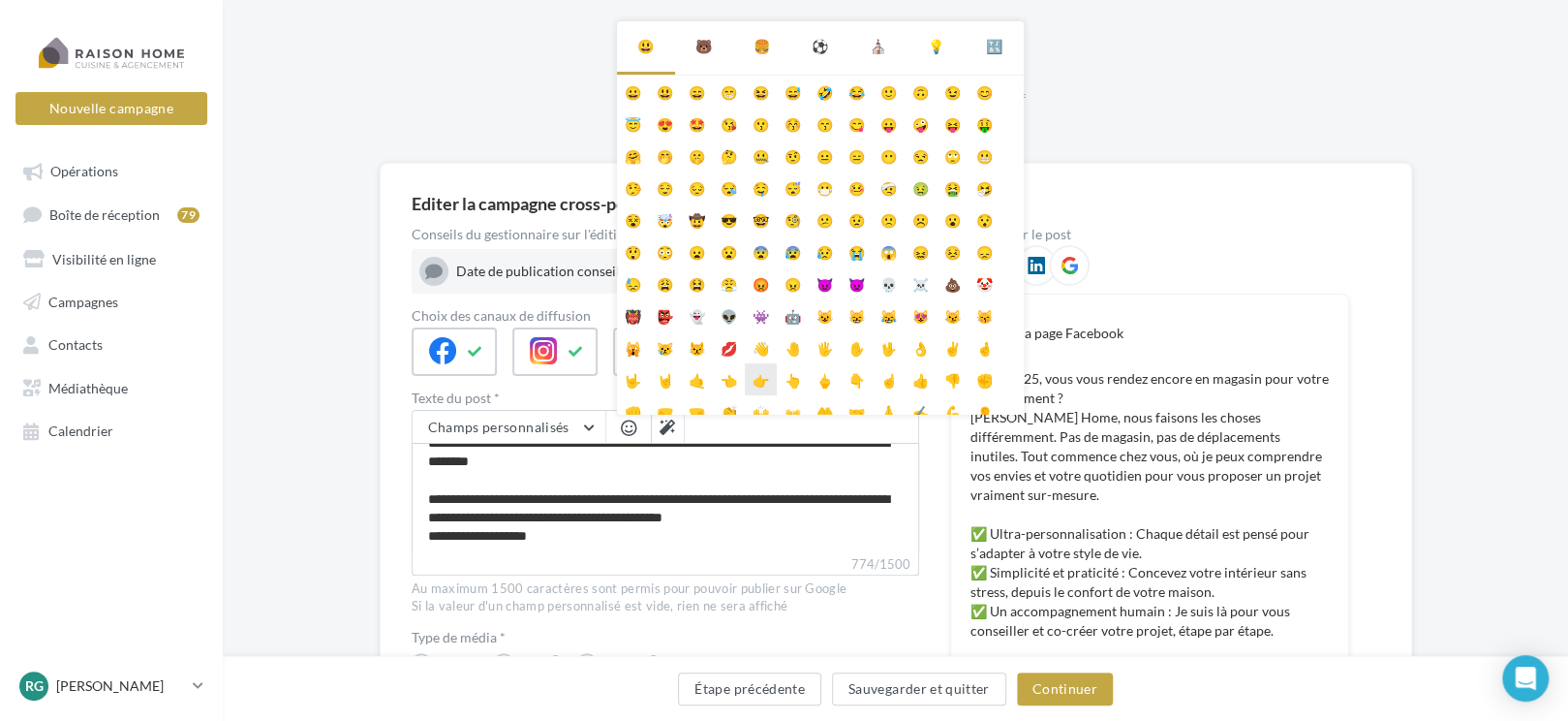
click at [758, 378] on li "👉" at bounding box center [760, 379] width 32 height 32
type textarea "**********"
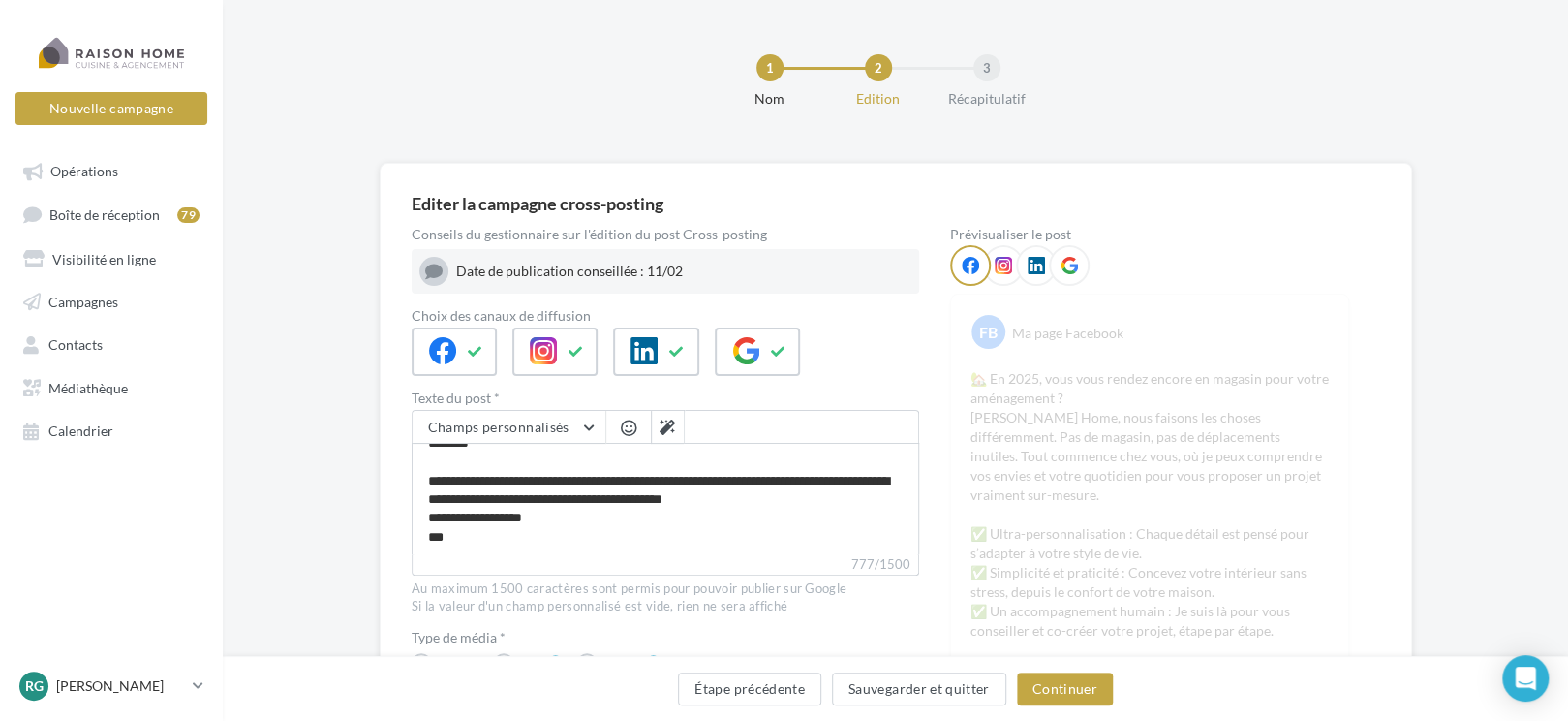
click at [635, 424] on button "button" at bounding box center [628, 430] width 23 height 20
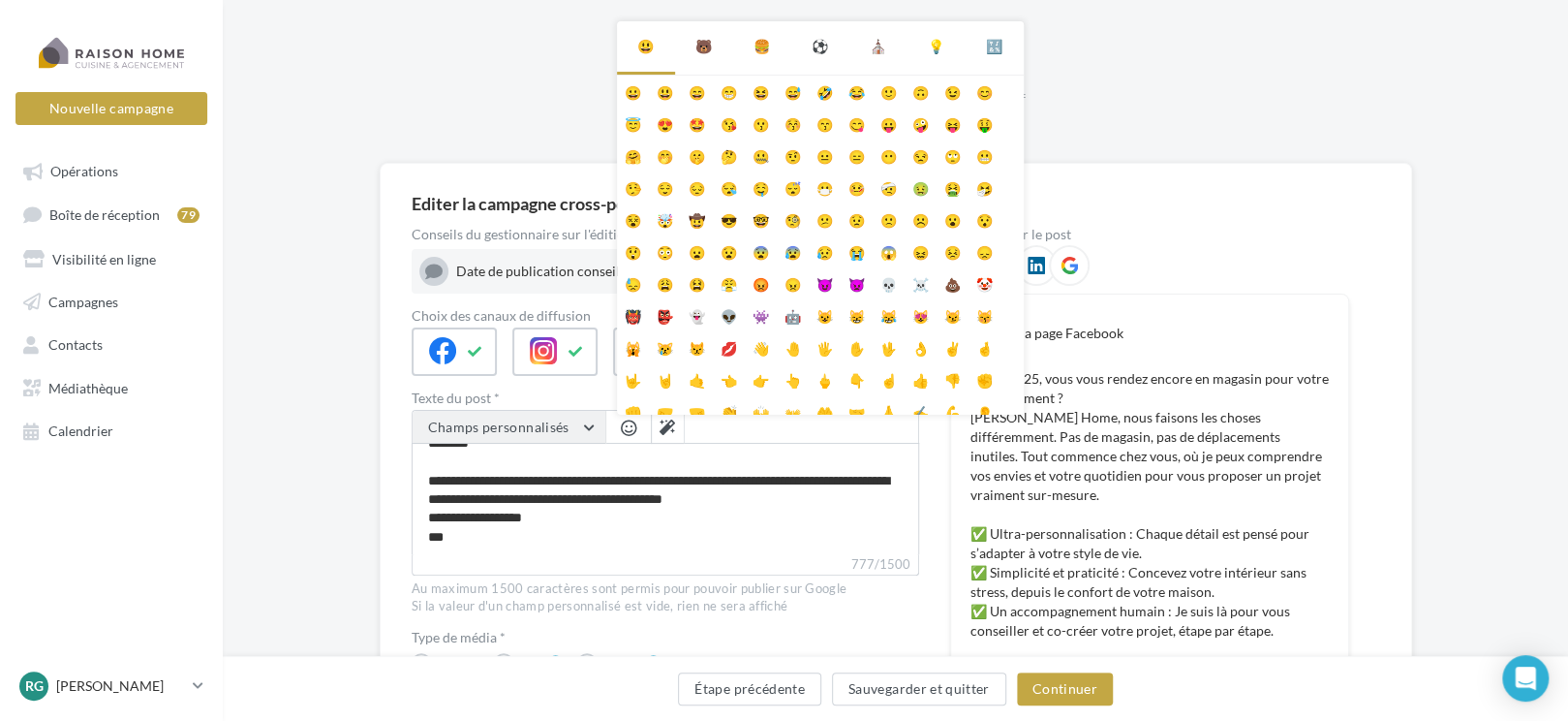
click at [546, 427] on span "Champs personnalisés" at bounding box center [498, 427] width 142 height 17
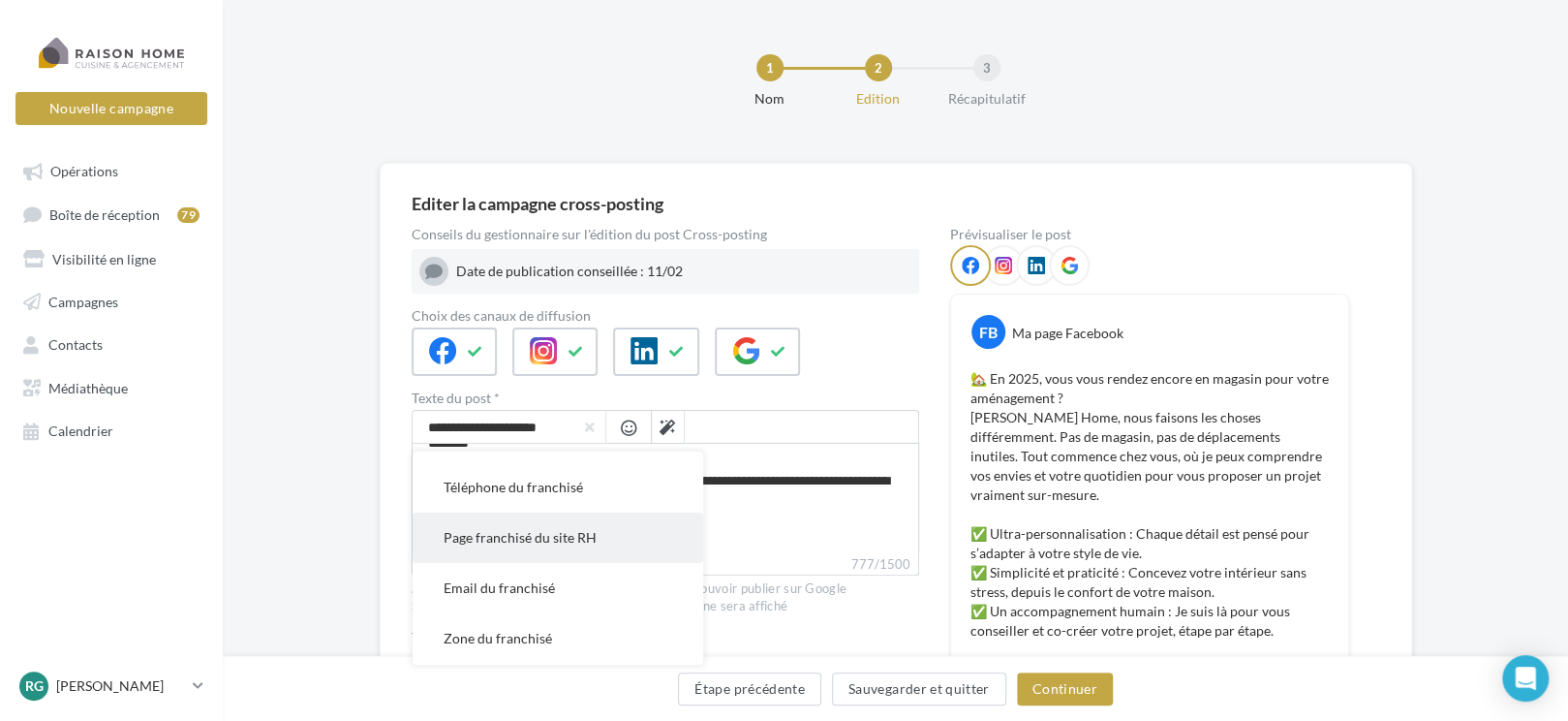
scroll to position [194, 0]
click at [542, 526] on span "Email du franchisé" at bounding box center [499, 534] width 111 height 17
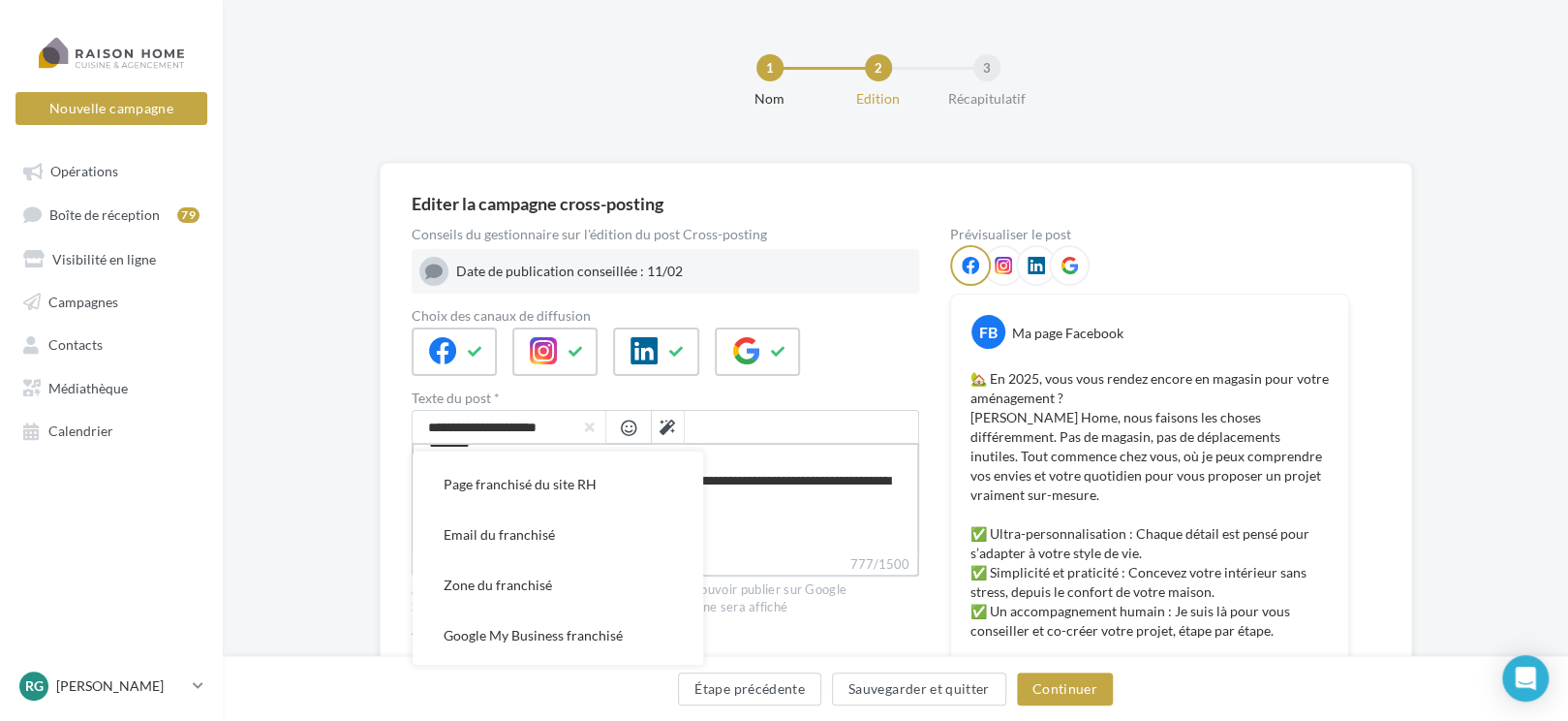
type textarea "**********"
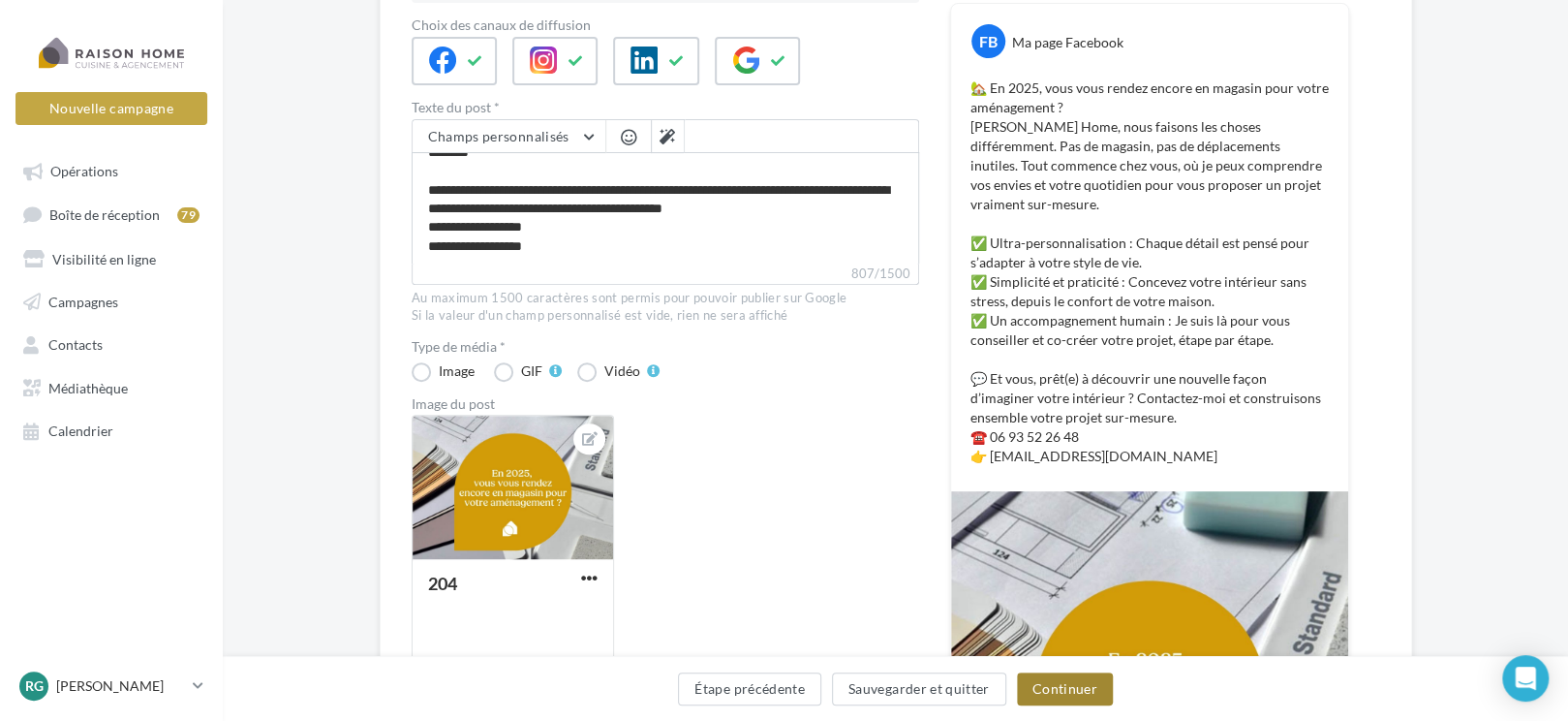
scroll to position [213, 0]
click at [1065, 694] on button "Continuer" at bounding box center [1064, 688] width 96 height 33
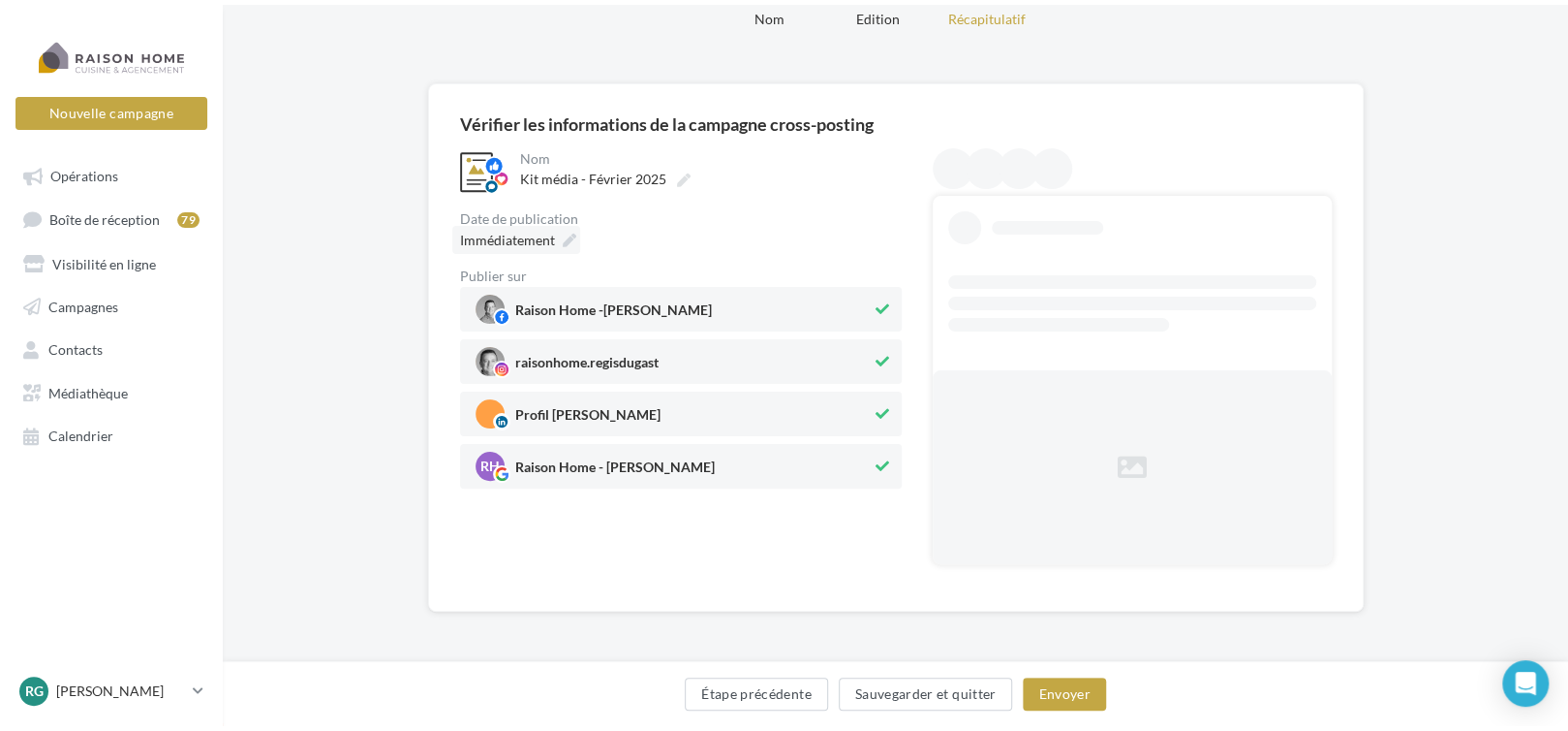
scroll to position [0, 0]
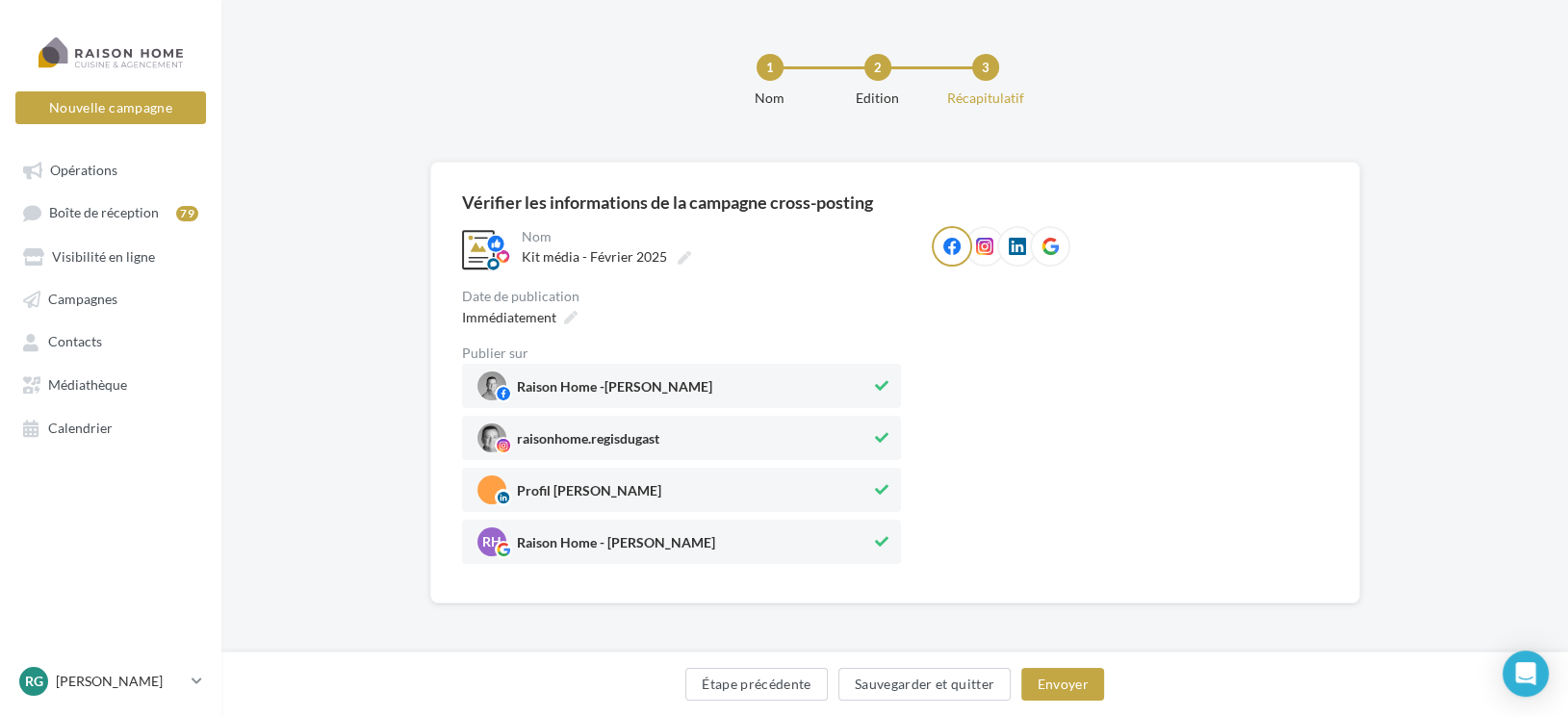
click at [531, 232] on div "Nom" at bounding box center [709, 237] width 376 height 14
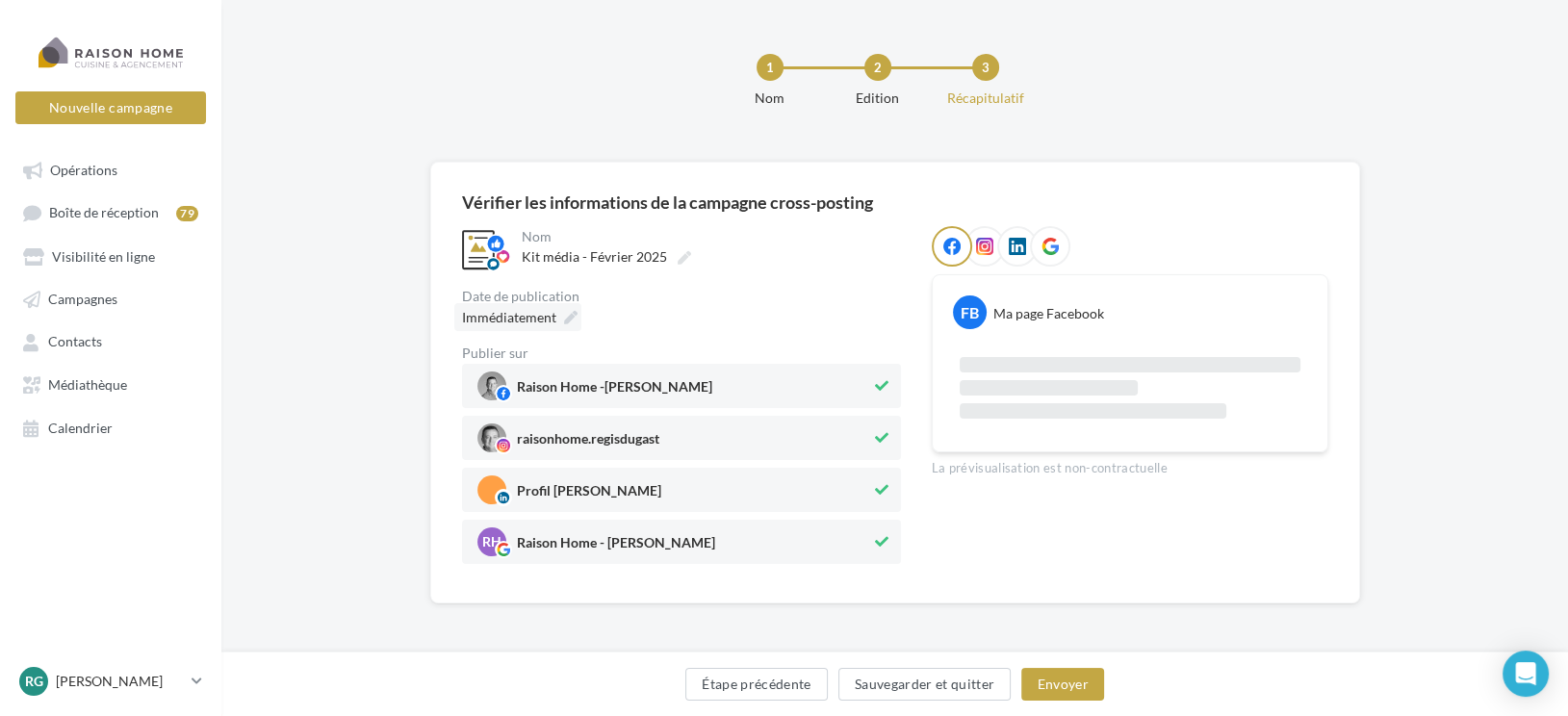
click at [510, 304] on div "Immédiatement" at bounding box center [517, 317] width 127 height 28
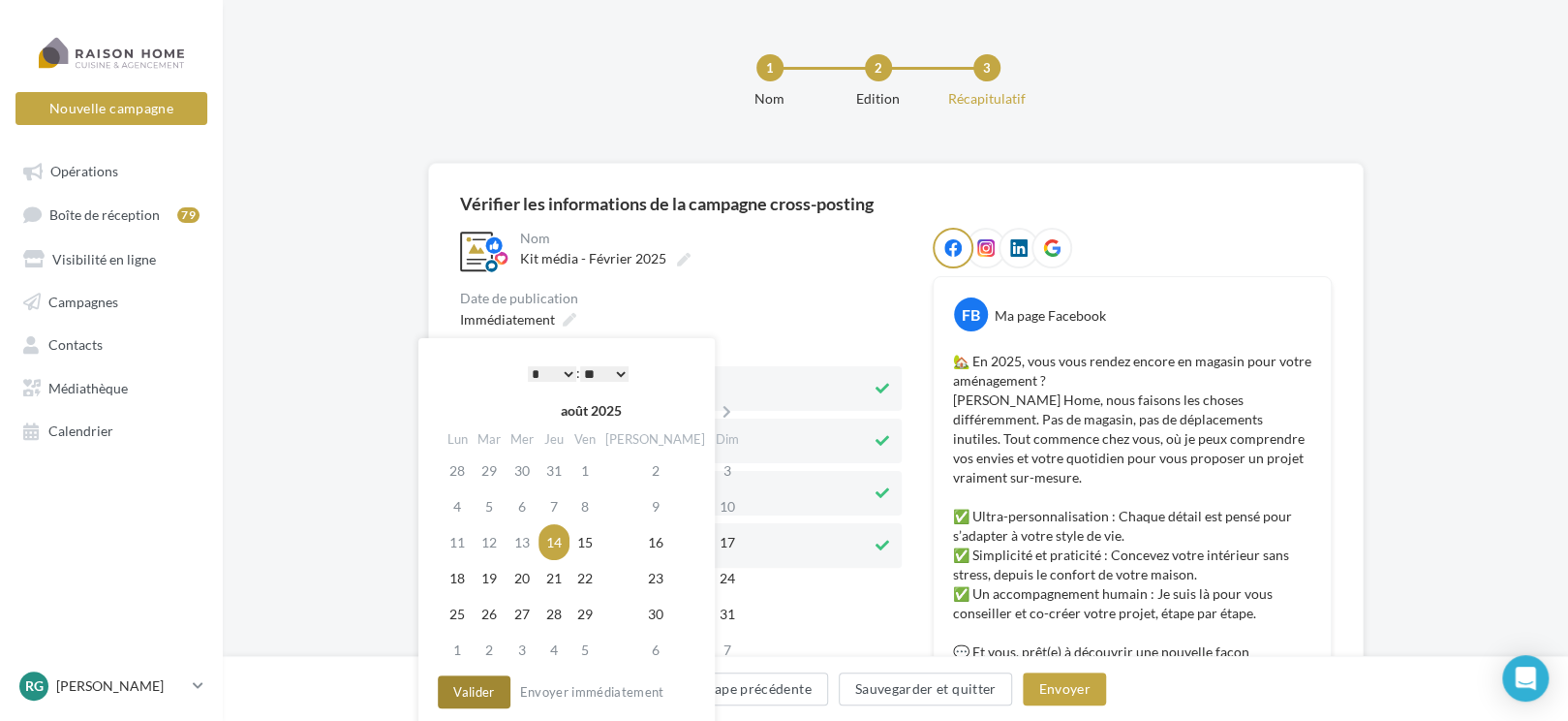
click at [487, 683] on button "Valider" at bounding box center [473, 691] width 71 height 33
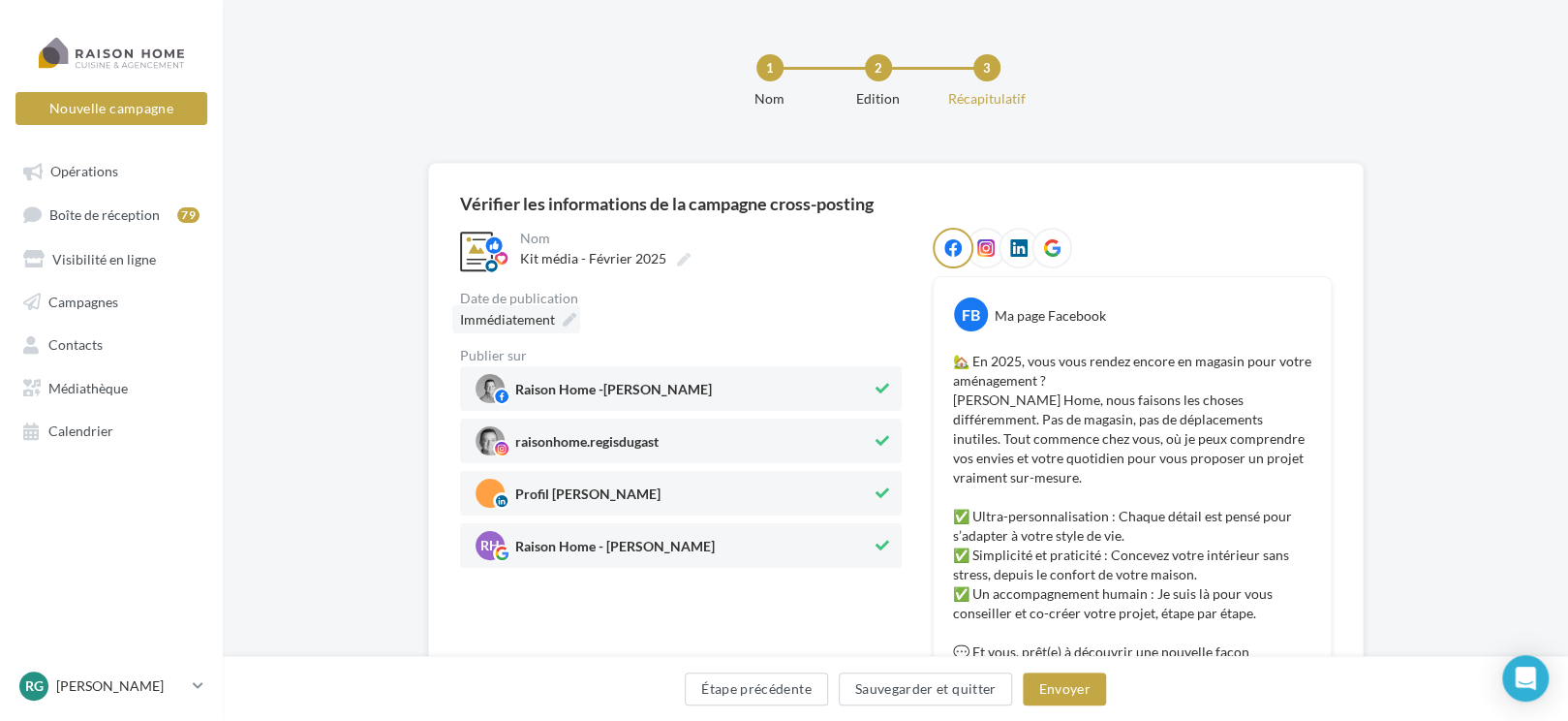
click at [509, 311] on span "Immédiatement" at bounding box center [508, 319] width 95 height 17
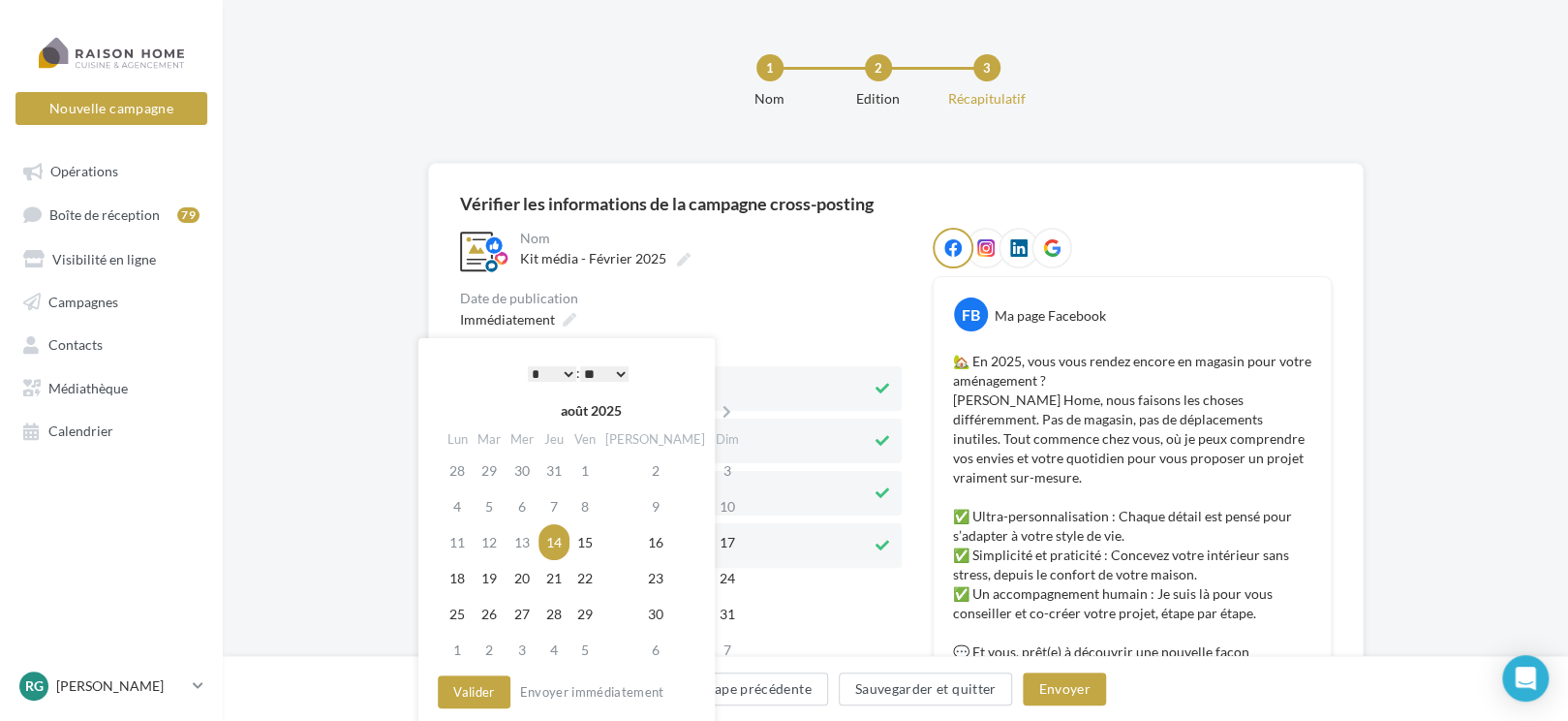
click at [565, 371] on select "* * * * * * * * * * ** ** ** ** ** ** ** ** ** ** ** ** ** **" at bounding box center [551, 374] width 49 height 16
click at [569, 370] on select "* * * * * * * * * * ** ** ** ** ** ** ** ** ** ** ** ** ** **" at bounding box center [551, 374] width 49 height 16
click at [481, 683] on button "Valider" at bounding box center [473, 691] width 71 height 33
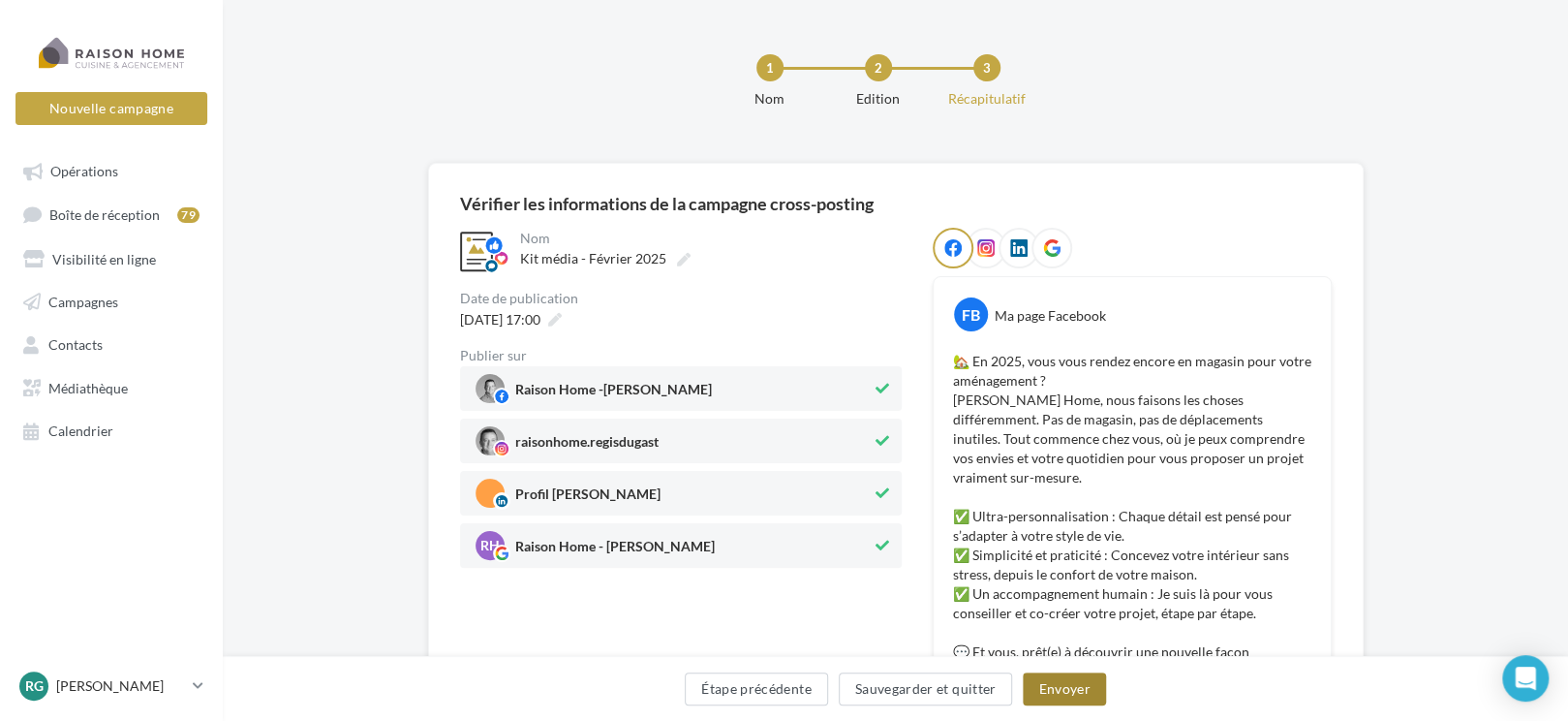
click at [1055, 682] on button "Envoyer" at bounding box center [1063, 688] width 82 height 33
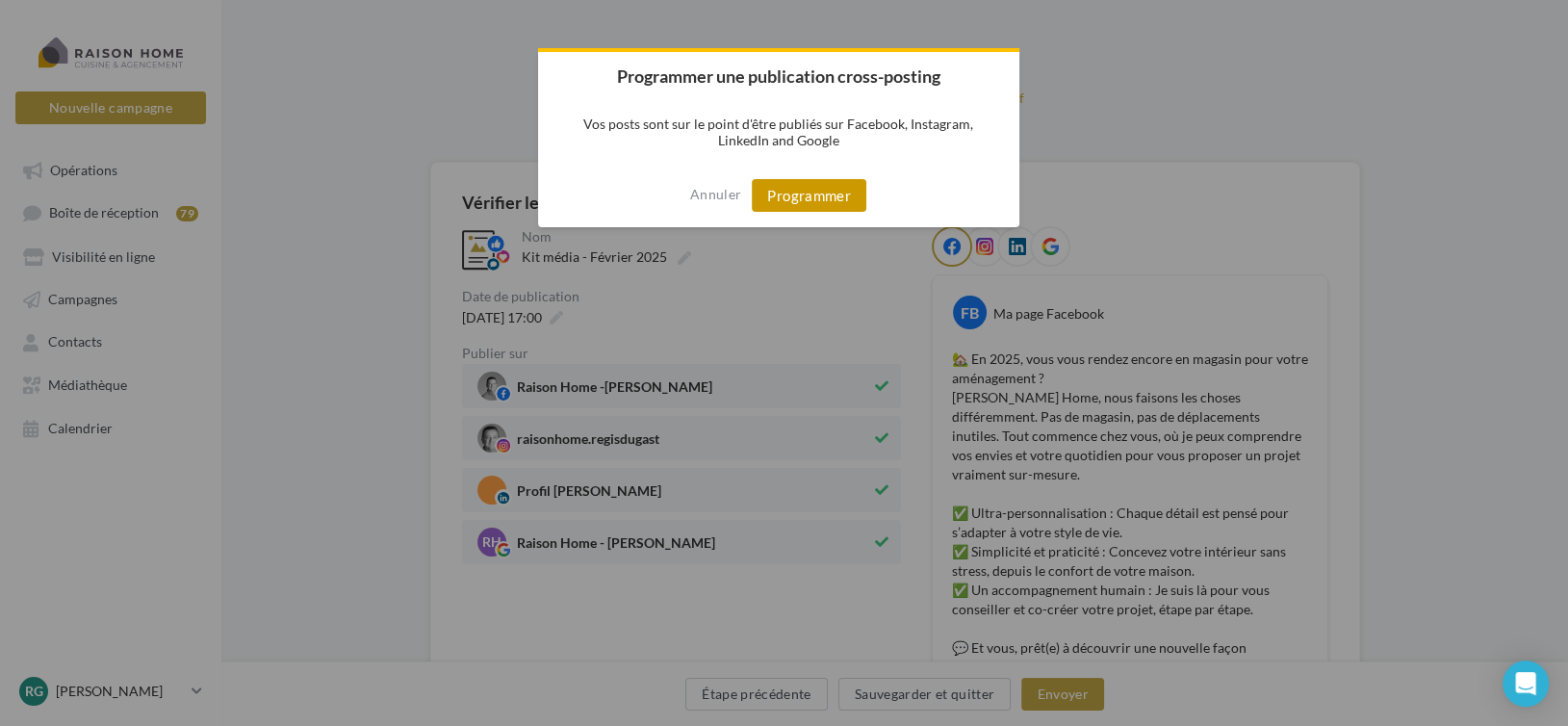
click at [775, 182] on button "Programmer" at bounding box center [809, 195] width 114 height 32
